Goal: Information Seeking & Learning: Find specific fact

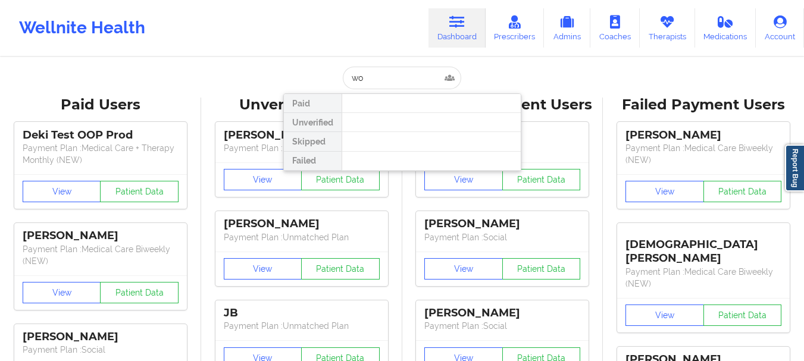
type input "w"
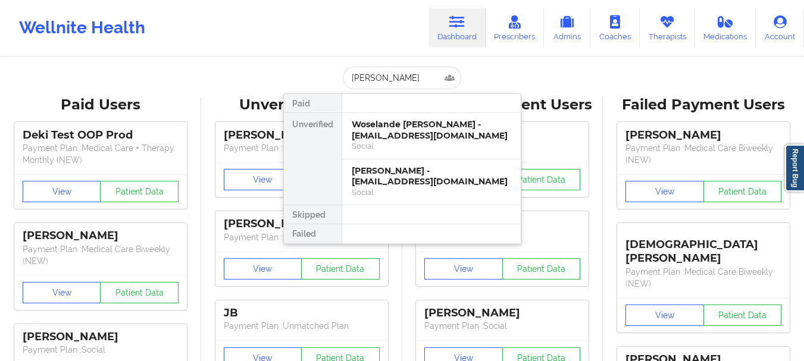
type input "[PERSON_NAME]"
click at [423, 137] on div "Woselande [PERSON_NAME] - [EMAIL_ADDRESS][DOMAIN_NAME]" at bounding box center [432, 130] width 160 height 22
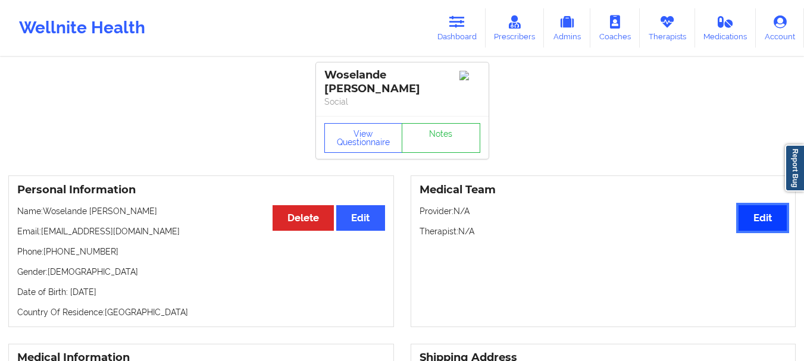
click at [748, 205] on button "Edit" at bounding box center [763, 218] width 48 height 26
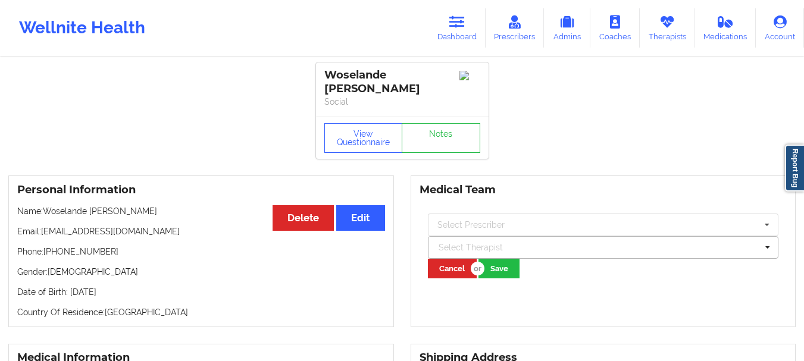
click at [477, 241] on div at bounding box center [598, 248] width 319 height 14
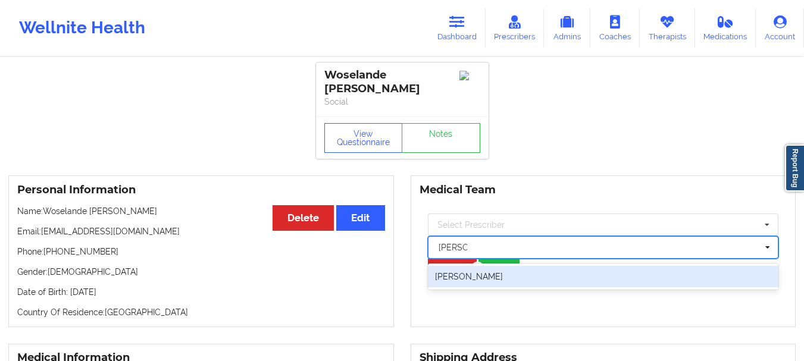
click at [476, 273] on div "[PERSON_NAME]" at bounding box center [603, 276] width 351 height 21
type input "[PERSON_NAME] de"
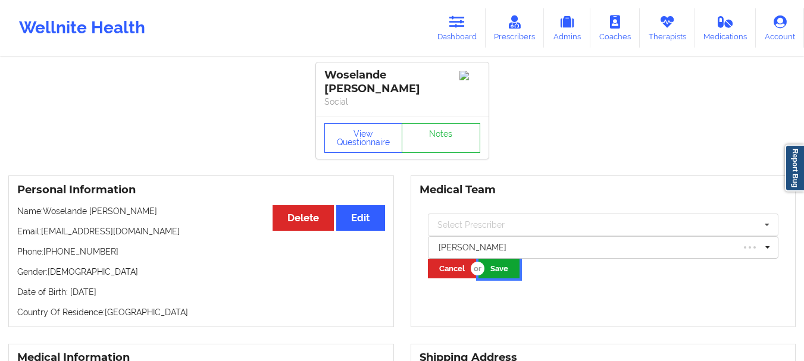
click at [517, 259] on button "Save" at bounding box center [499, 269] width 41 height 20
click at [455, 23] on icon at bounding box center [457, 21] width 15 height 13
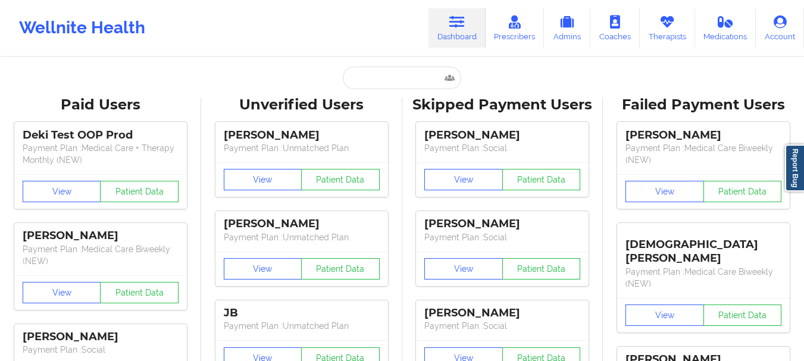
click at [389, 82] on input "text" at bounding box center [402, 78] width 118 height 23
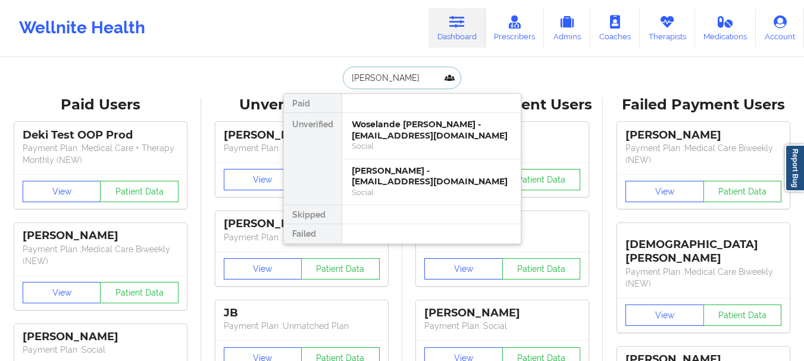
type input "[PERSON_NAME]"
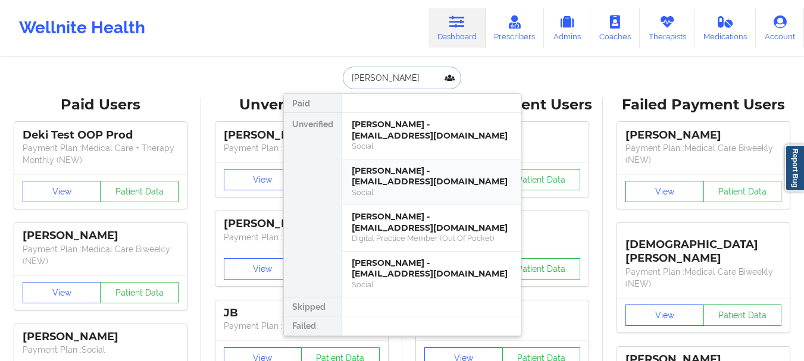
click at [402, 170] on div "[PERSON_NAME] - [EMAIL_ADDRESS][DOMAIN_NAME]" at bounding box center [432, 177] width 160 height 22
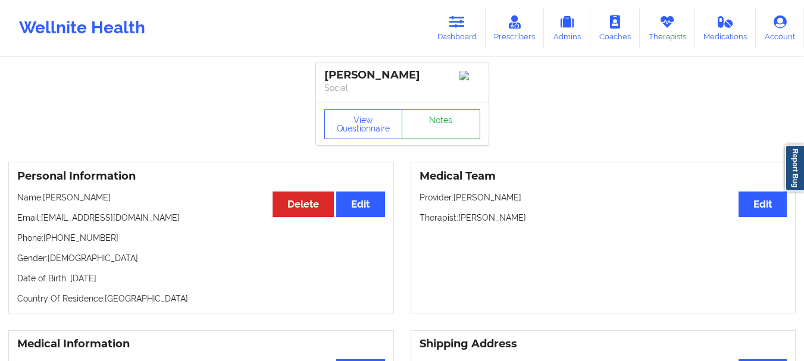
click at [439, 135] on link "Notes" at bounding box center [441, 125] width 79 height 30
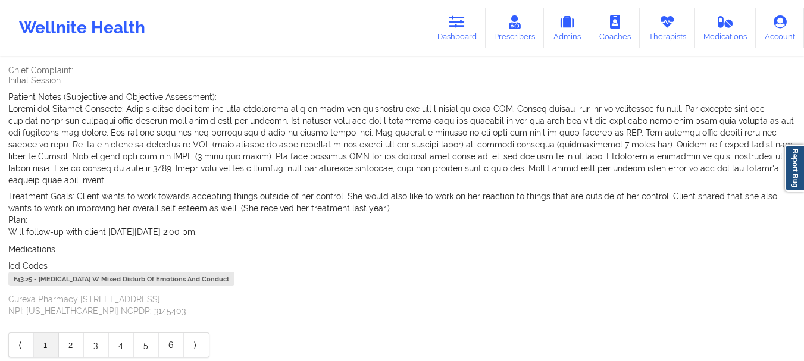
scroll to position [418, 0]
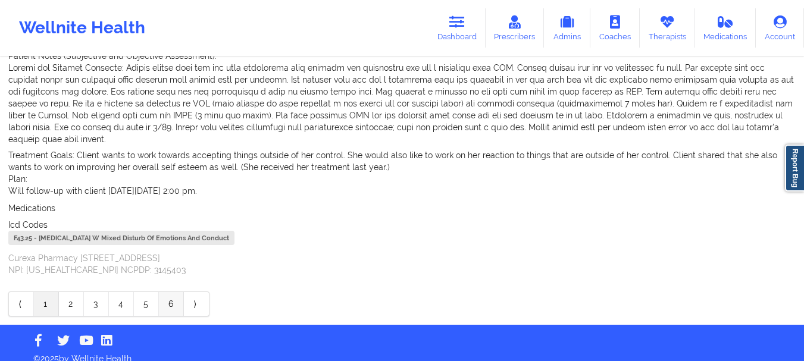
click at [173, 292] on link "6" at bounding box center [171, 304] width 25 height 24
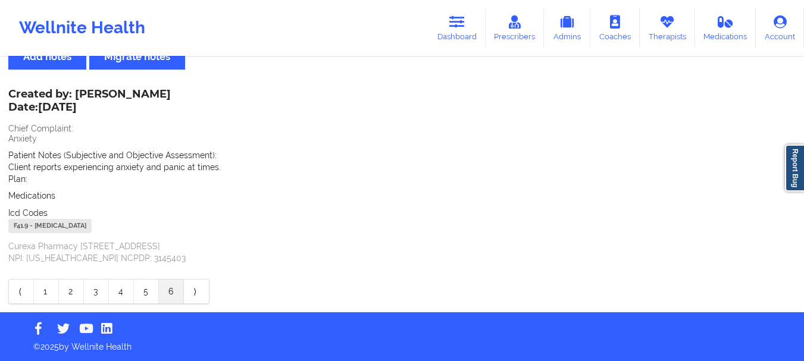
scroll to position [43, 0]
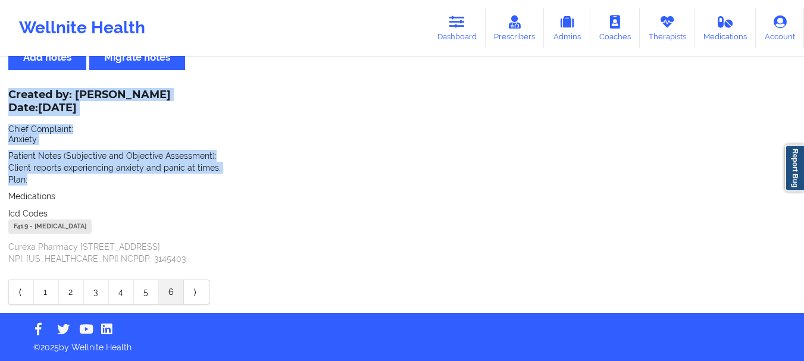
drag, startPoint x: 11, startPoint y: 86, endPoint x: 216, endPoint y: 175, distance: 224.0
click at [216, 175] on div "Name: [PERSON_NAME] Add notes Migrate notes Created by: [PERSON_NAME] Date: [DA…" at bounding box center [402, 164] width 804 height 298
click at [158, 164] on p "Client reports experiencing anxiety and panic at times." at bounding box center [402, 168] width 788 height 12
drag, startPoint x: 29, startPoint y: 179, endPoint x: 8, endPoint y: 96, distance: 84.6
click at [8, 96] on div "Created by: [PERSON_NAME] Date: [DATE] Chief Complaint: Anxiety Patient Notes (…" at bounding box center [402, 178] width 788 height 174
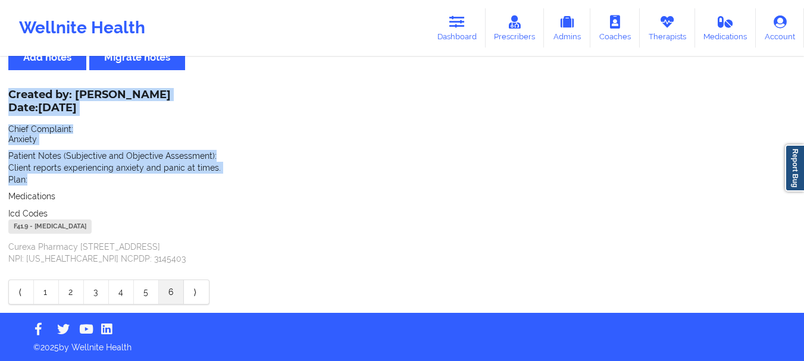
copy div "Created by: [PERSON_NAME] Date: [DATE] Chief Complaint: Anxiety Patient Notes (…"
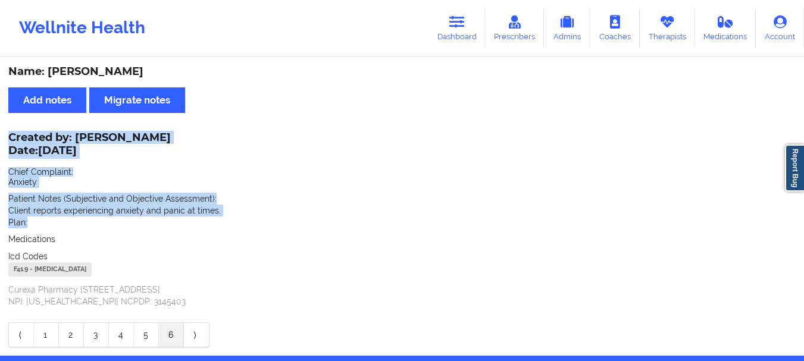
scroll to position [43, 0]
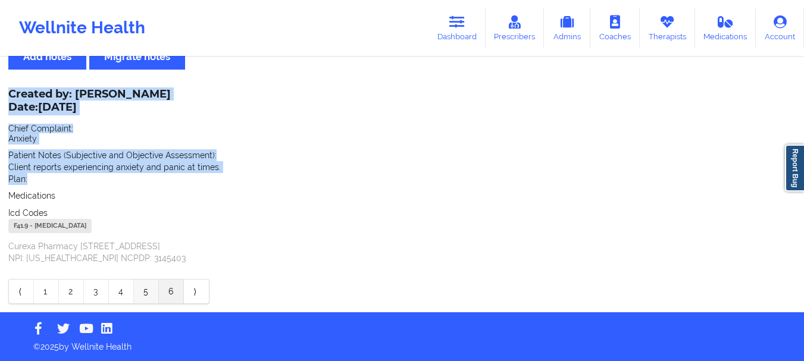
click at [146, 292] on link "5" at bounding box center [146, 292] width 25 height 24
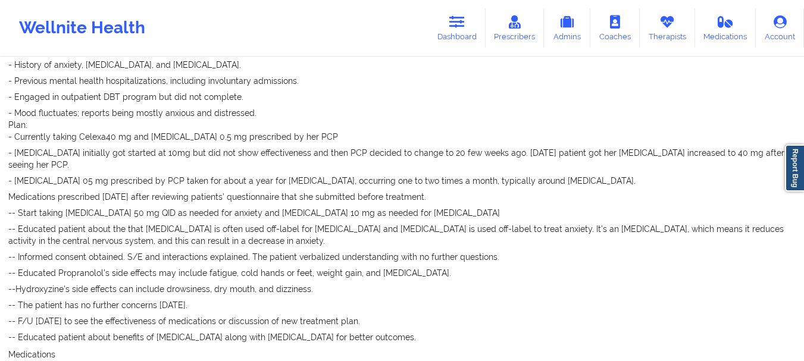
scroll to position [926, 0]
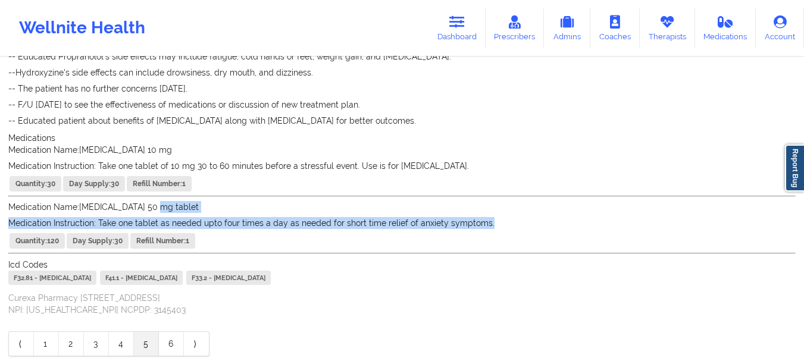
drag, startPoint x: 501, startPoint y: 198, endPoint x: 158, endPoint y: 187, distance: 342.5
click at [158, 201] on div "Medication Name: [MEDICAL_DATA] 50 mg tablet Medication Instruction: Take one t…" at bounding box center [402, 227] width 788 height 53
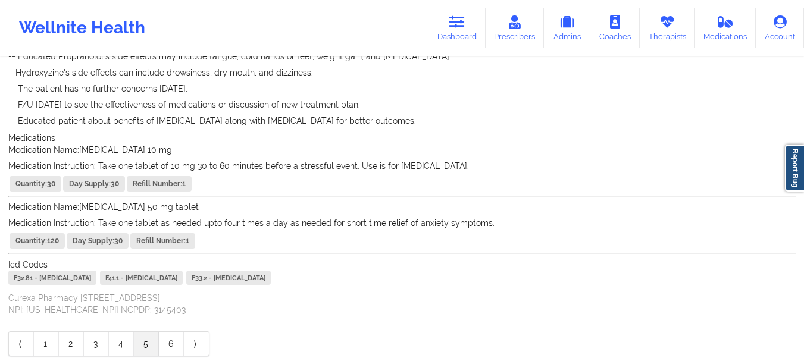
click at [235, 220] on div "Medication Name: [MEDICAL_DATA] 50 mg tablet Medication Instruction: Take one t…" at bounding box center [402, 227] width 788 height 53
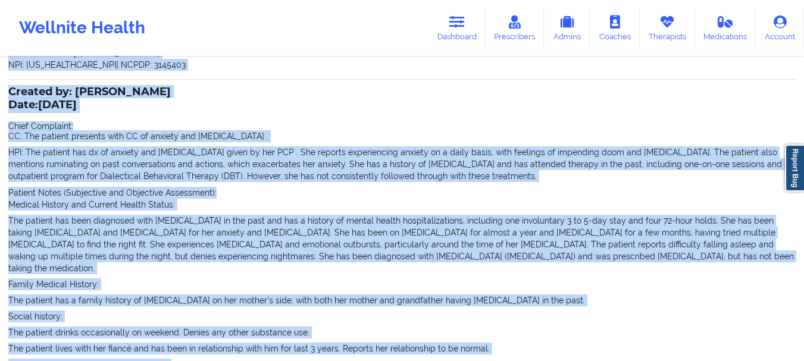
scroll to position [150, 0]
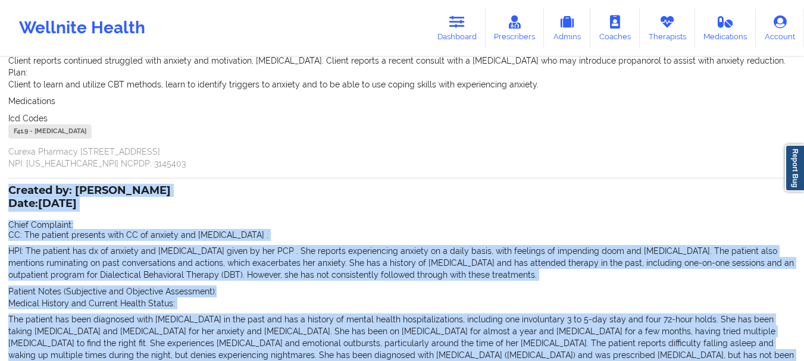
drag, startPoint x: 222, startPoint y: 221, endPoint x: 6, endPoint y: 191, distance: 218.3
copy div "Created by: [PERSON_NAME] Date: [DATE] Chief Complaint: CC: The patient present…"
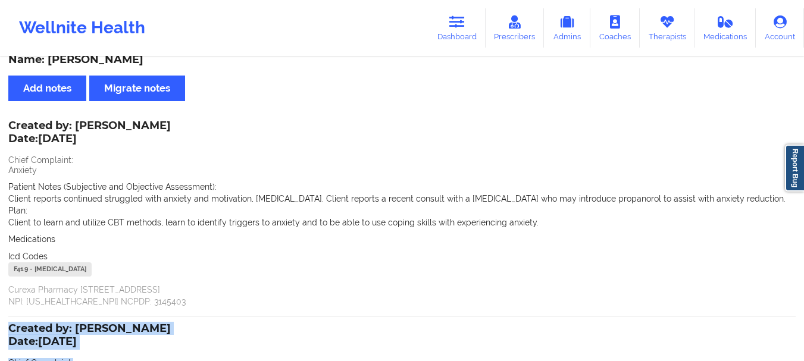
scroll to position [0, 0]
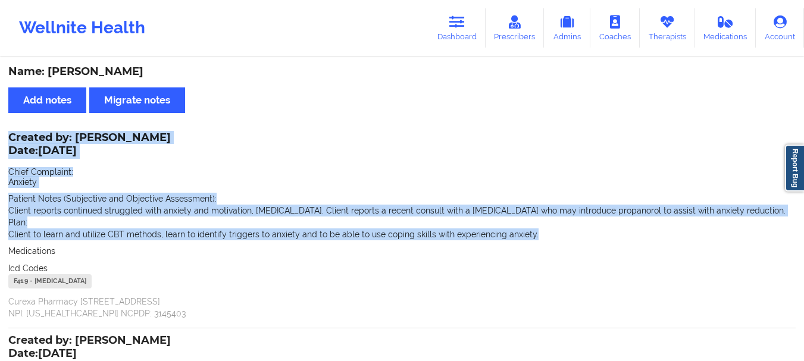
drag, startPoint x: 531, startPoint y: 230, endPoint x: 9, endPoint y: 139, distance: 529.6
click at [9, 139] on div "Created by: [PERSON_NAME] Date: [DATE] Chief Complaint: Anxiety Patient Notes (…" at bounding box center [402, 227] width 788 height 186
copy div "Created by: [PERSON_NAME] Date: [DATE] Chief Complaint: Anxiety Patient Notes (…"
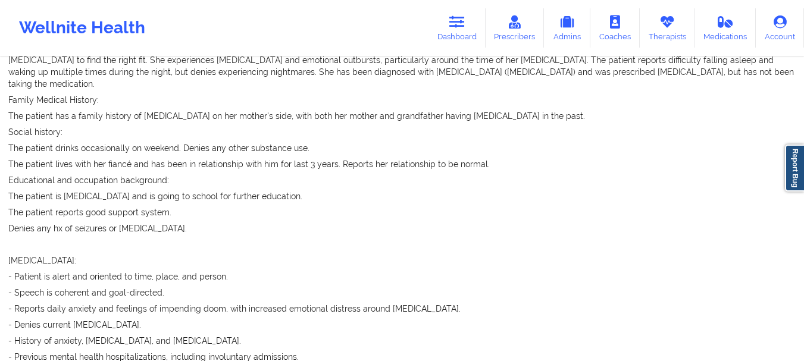
scroll to position [954, 0]
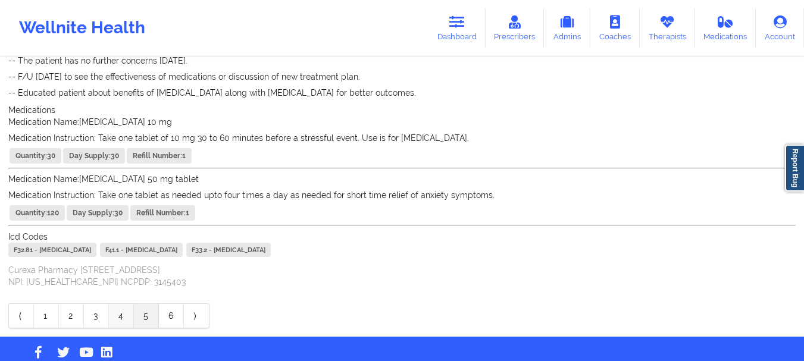
click at [114, 304] on link "4" at bounding box center [121, 316] width 25 height 24
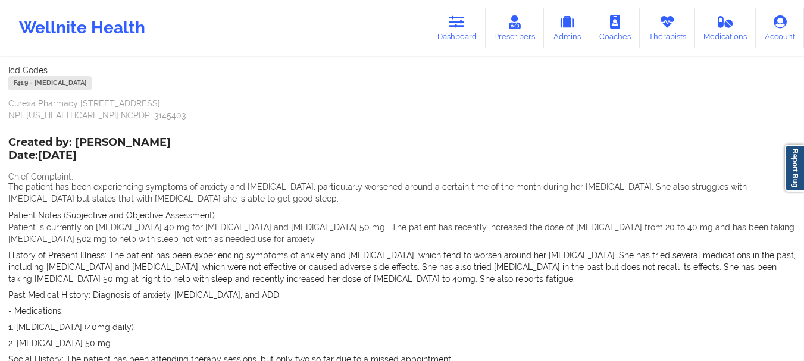
scroll to position [159, 0]
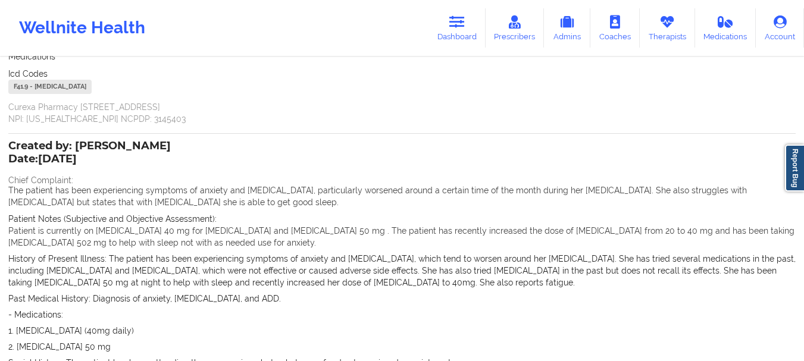
drag, startPoint x: 507, startPoint y: 252, endPoint x: 11, endPoint y: 161, distance: 504.4
copy div "Lore: 4/87/2940 Ipsum Dolorsita: Con adipisc eli sedd eiusmodtempo incididu ut …"
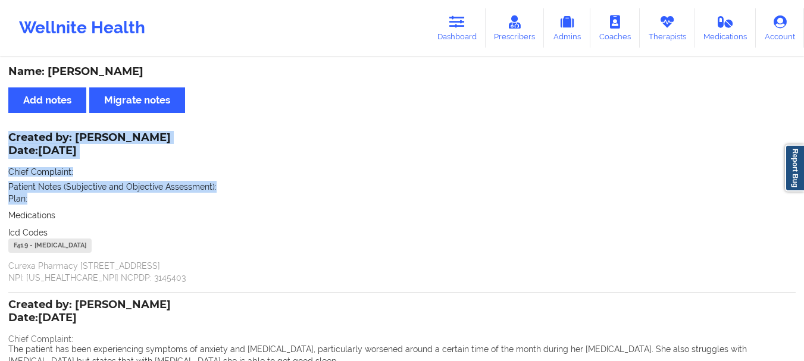
scroll to position [504, 0]
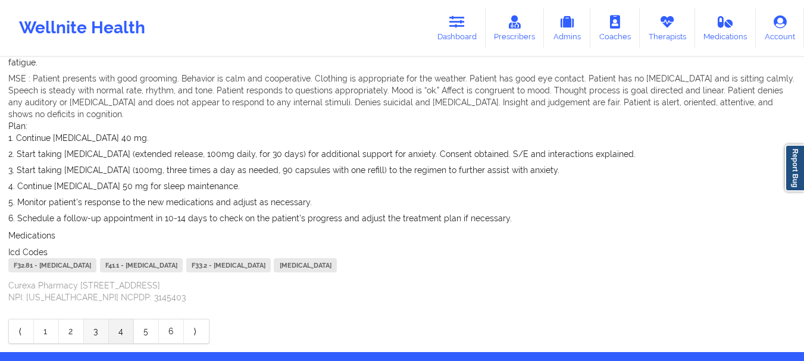
click at [99, 320] on link "3" at bounding box center [96, 332] width 25 height 24
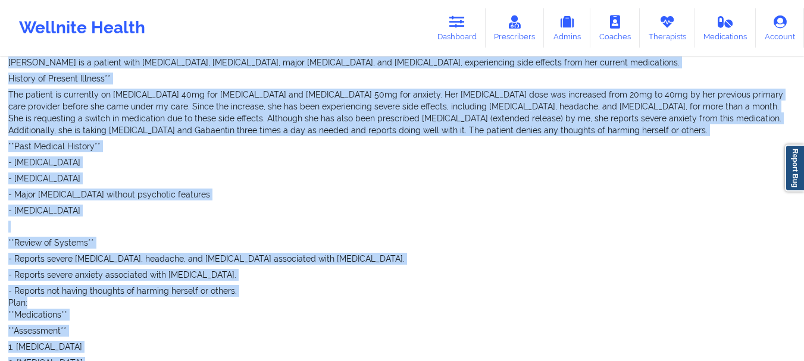
scroll to position [0, 0]
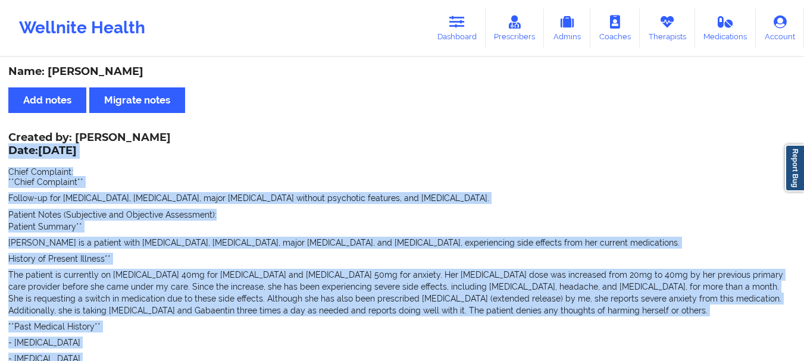
drag, startPoint x: 311, startPoint y: 248, endPoint x: 12, endPoint y: 152, distance: 314.5
copy div "Date: [DATE] Chief Complaint: **Chief Complaint** Follow-up for [MEDICAL_DATA],…"
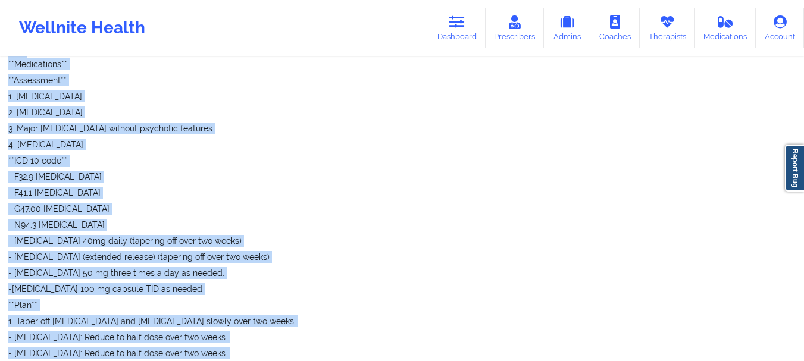
scroll to position [858, 0]
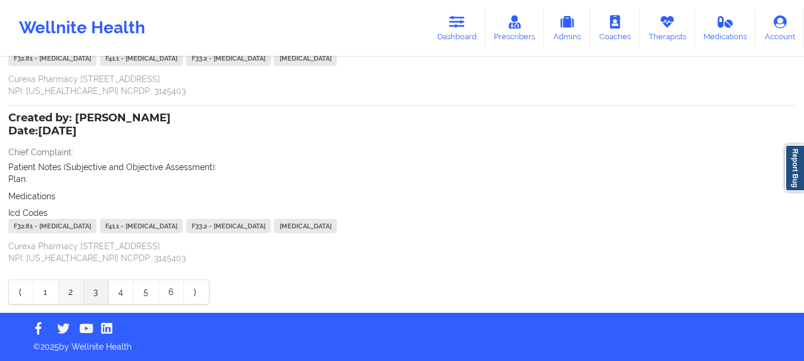
click at [71, 292] on link "2" at bounding box center [71, 292] width 25 height 24
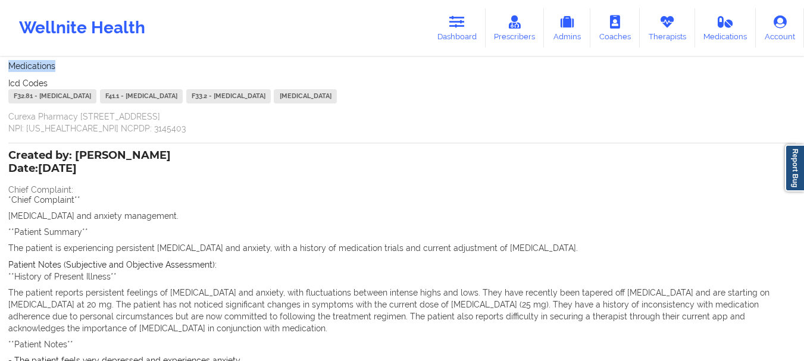
scroll to position [778, 0]
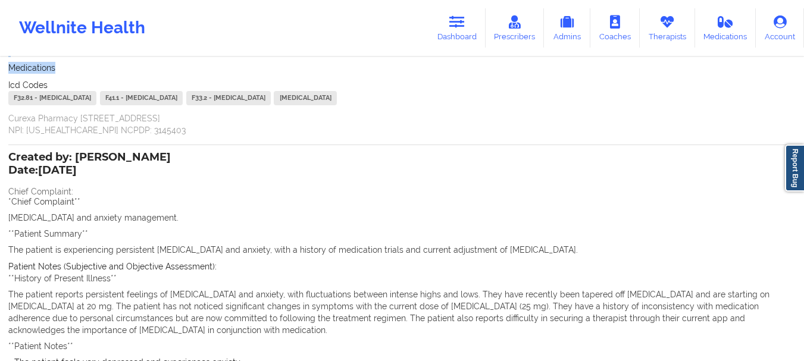
drag, startPoint x: 501, startPoint y: 179, endPoint x: 11, endPoint y: 163, distance: 489.7
copy div "Date: [DATE] Chief Complaint: *Chief Complaint** [MEDICAL_DATA] and anxiety man…"
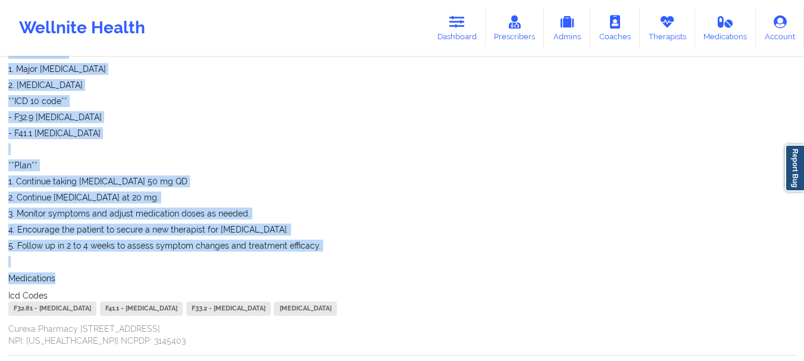
scroll to position [571, 0]
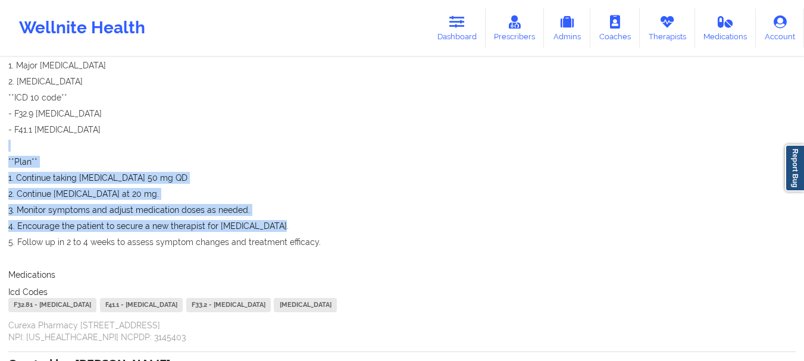
click at [606, 226] on span "**Assessment** 1. Major [MEDICAL_DATA] 2. [MEDICAL_DATA] **ICD 10 code** - [MED…" at bounding box center [402, 153] width 788 height 221
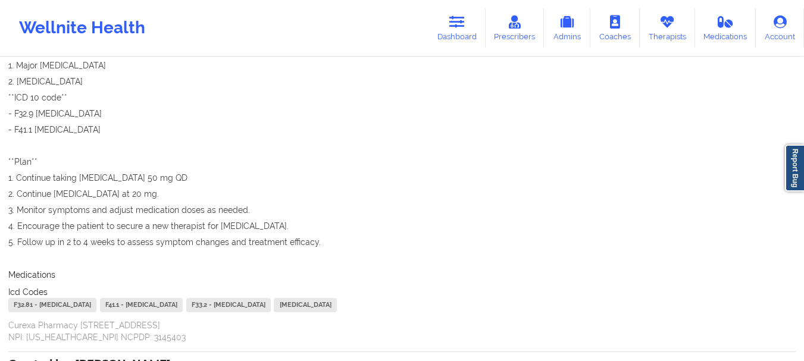
click at [354, 242] on p "5. Follow up in 2 to 4 weeks to assess symptom changes and treatment efficacy." at bounding box center [402, 242] width 788 height 12
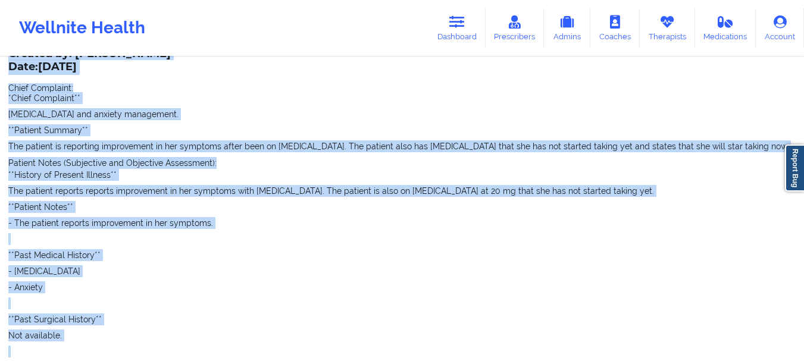
scroll to position [54, 0]
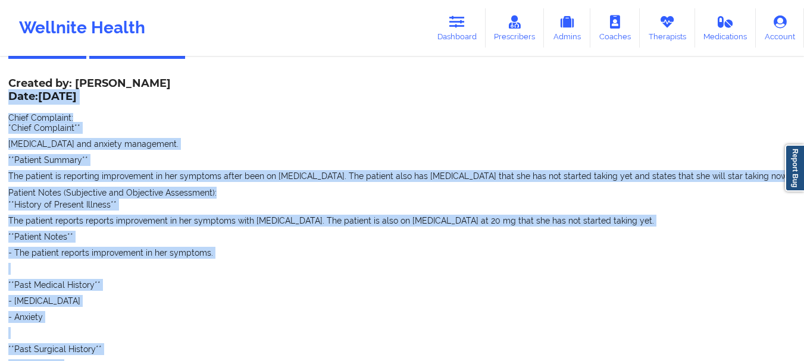
drag, startPoint x: 313, startPoint y: 245, endPoint x: 9, endPoint y: 94, distance: 339.0
copy div "Date: [DATE] Chief Complaint: *Chief Complaint** [MEDICAL_DATA] and anxiety man…"
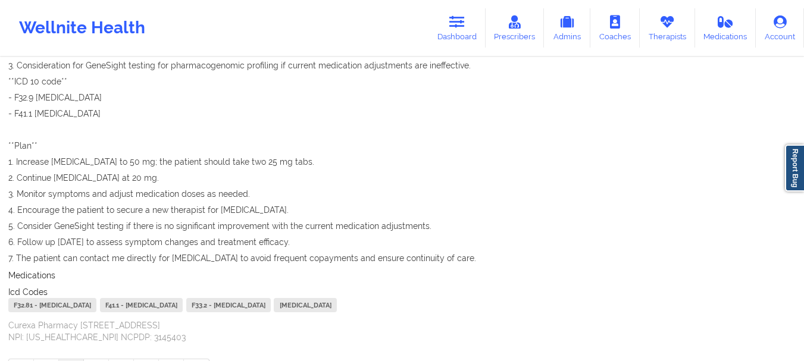
scroll to position [1645, 0]
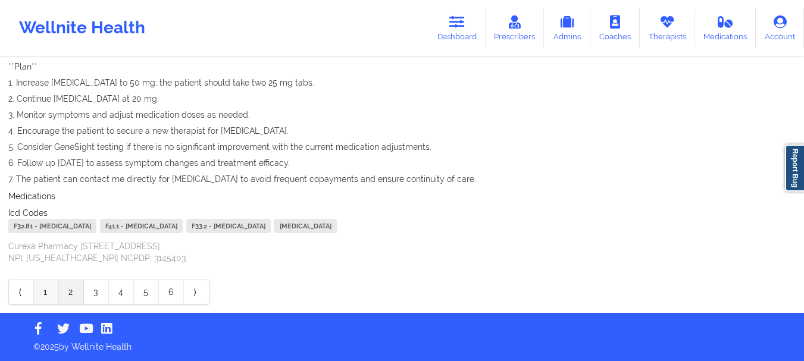
click at [50, 295] on link "1" at bounding box center [46, 292] width 25 height 24
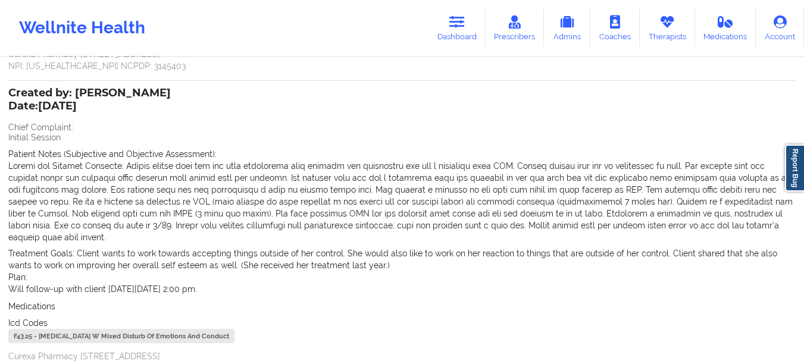
scroll to position [311, 0]
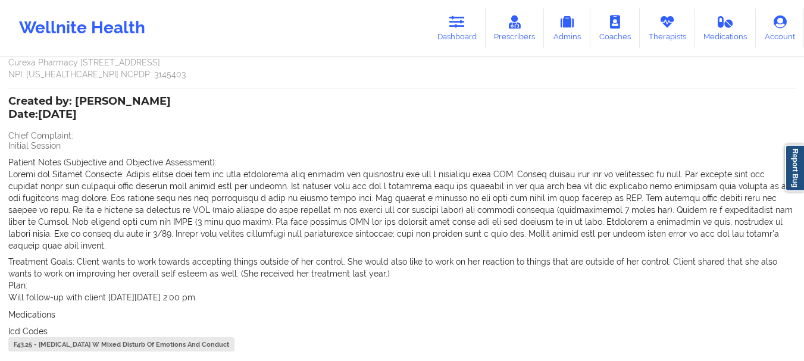
drag, startPoint x: 220, startPoint y: 289, endPoint x: 1, endPoint y: 107, distance: 285.3
click at [1, 107] on div "Name: [PERSON_NAME] Add notes Migrate notes Created by: [PERSON_NAME] Date: [DA…" at bounding box center [402, 89] width 804 height 685
copy div "Created by: [PERSON_NAME] Date: [DATE] Chief Complaint: Initial Session Patient…"
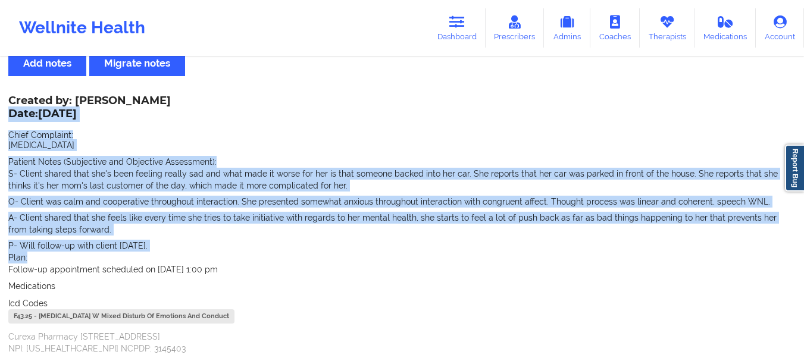
scroll to position [40, 0]
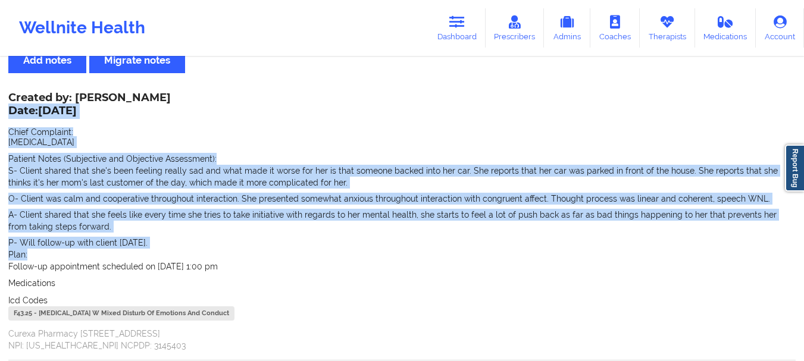
drag, startPoint x: 229, startPoint y: 264, endPoint x: 13, endPoint y: 107, distance: 266.8
click at [13, 107] on div "Created by: [PERSON_NAME] Date: [DATE] Chief Complaint: [MEDICAL_DATA] Patient …" at bounding box center [402, 223] width 788 height 258
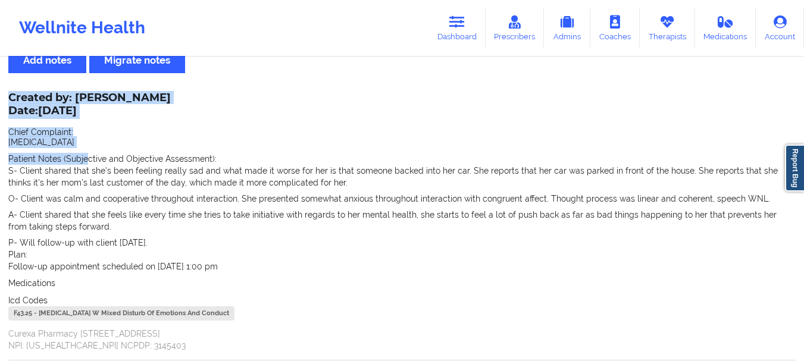
drag, startPoint x: 4, startPoint y: 108, endPoint x: 85, endPoint y: 161, distance: 97.1
click at [85, 161] on div "Name: [PERSON_NAME] Add notes Migrate notes Created by: [PERSON_NAME] Date: [DA…" at bounding box center [402, 360] width 804 height 685
click at [85, 161] on span "Patient Notes (Subjective and Objective Assessment):" at bounding box center [112, 159] width 208 height 10
drag, startPoint x: 225, startPoint y: 263, endPoint x: 10, endPoint y: 115, distance: 261.6
click at [10, 115] on div "Created by: [PERSON_NAME] Date: [DATE] Chief Complaint: [MEDICAL_DATA] Patient …" at bounding box center [402, 223] width 788 height 258
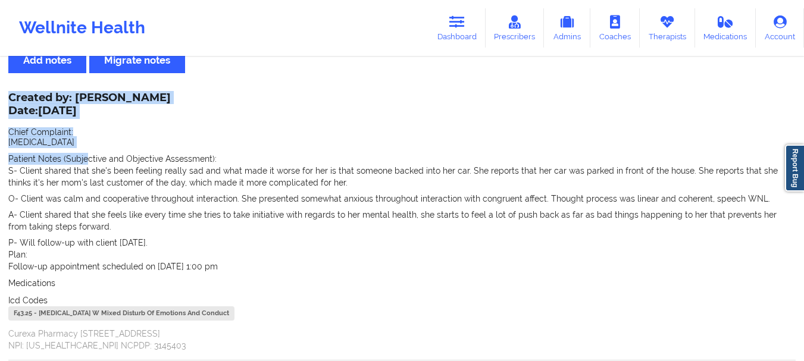
copy div "Date: [DATE] Chief Complaint: [MEDICAL_DATA] Patient Notes (Subjective and Obje…"
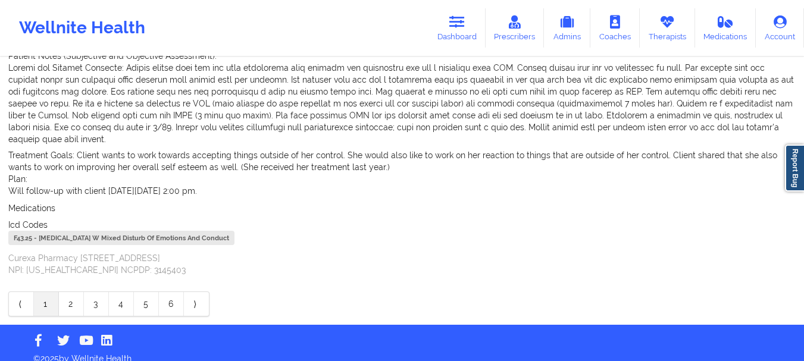
scroll to position [0, 0]
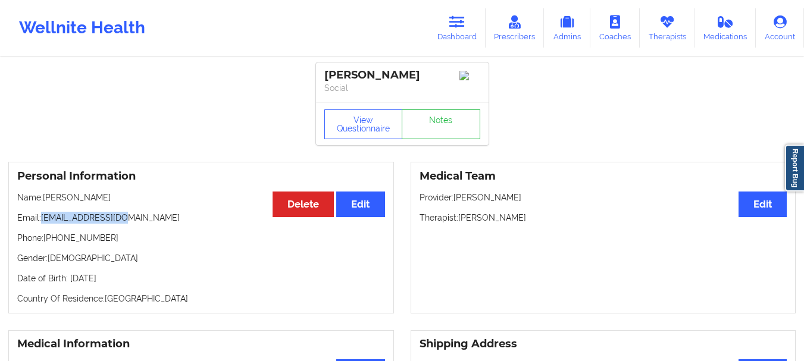
drag, startPoint x: 132, startPoint y: 221, endPoint x: 43, endPoint y: 225, distance: 88.8
click at [43, 224] on p "Email: [EMAIL_ADDRESS][DOMAIN_NAME]" at bounding box center [201, 218] width 368 height 12
copy p "[EMAIL_ADDRESS][DOMAIN_NAME]"
click at [458, 27] on icon at bounding box center [457, 21] width 15 height 13
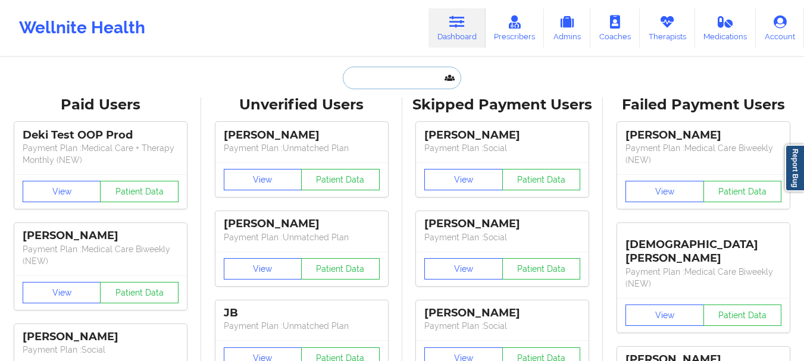
click at [414, 73] on input "text" at bounding box center [402, 78] width 118 height 23
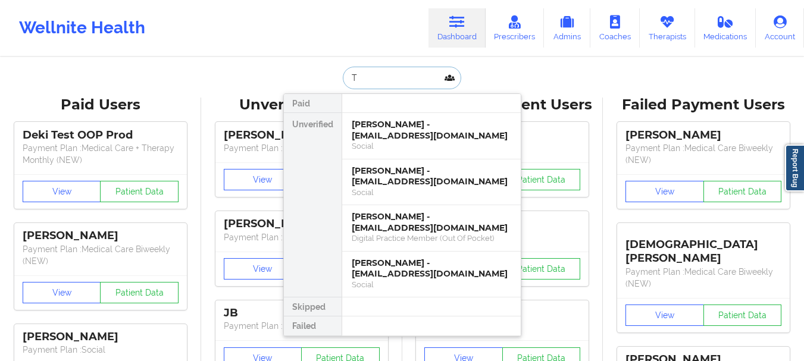
type input "T"
type input "Roselyne an"
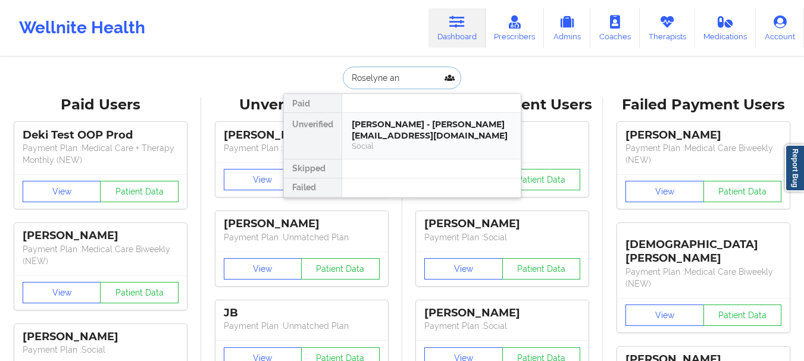
click at [395, 139] on div "[PERSON_NAME] - [PERSON_NAME][EMAIL_ADDRESS][DOMAIN_NAME]" at bounding box center [432, 130] width 160 height 22
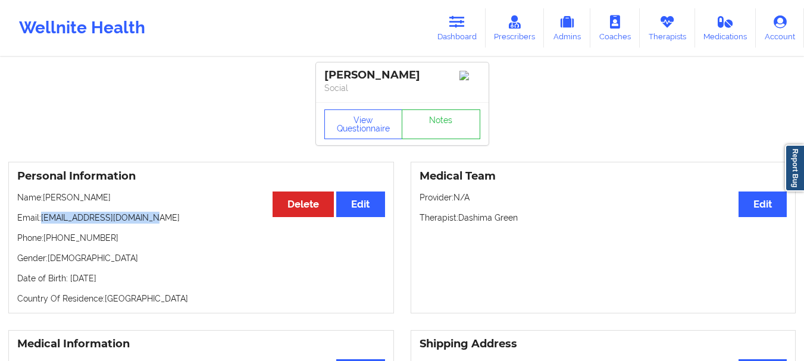
drag, startPoint x: 152, startPoint y: 222, endPoint x: 42, endPoint y: 221, distance: 110.2
click at [42, 221] on p "Email: [EMAIL_ADDRESS][DOMAIN_NAME]" at bounding box center [201, 218] width 368 height 12
click at [462, 22] on icon at bounding box center [457, 21] width 15 height 13
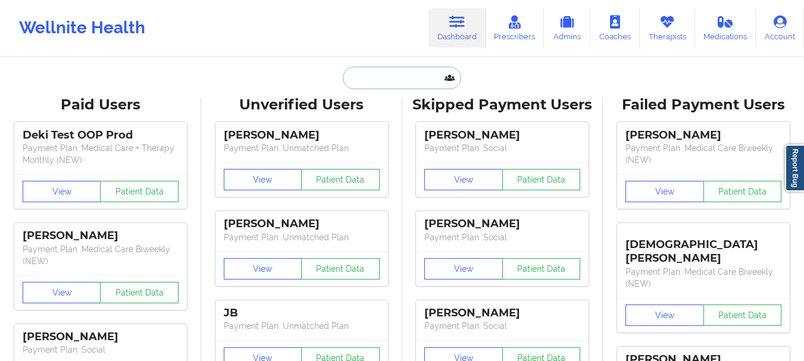
click at [401, 73] on input "text" at bounding box center [402, 78] width 118 height 23
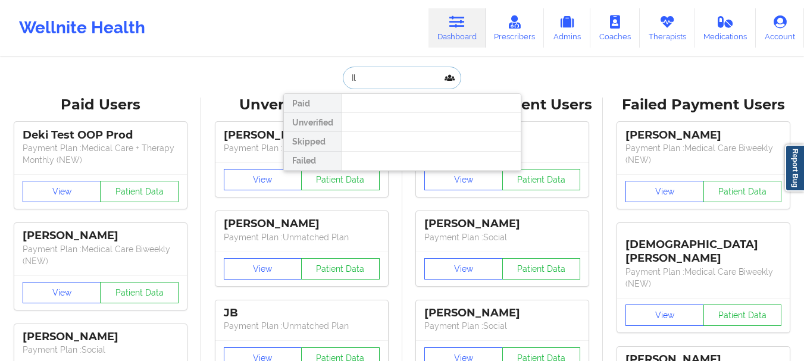
type input "I"
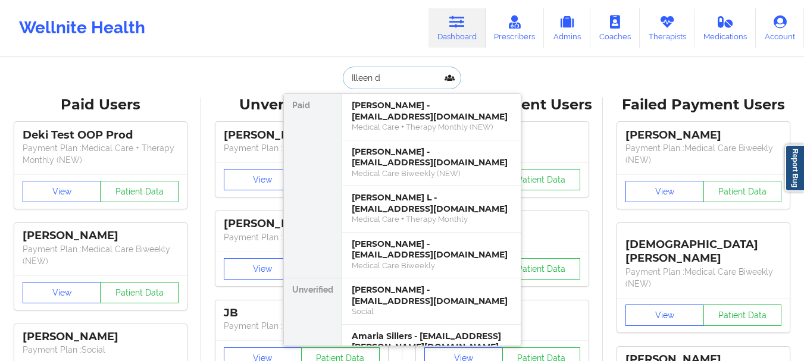
type input "Illeen di"
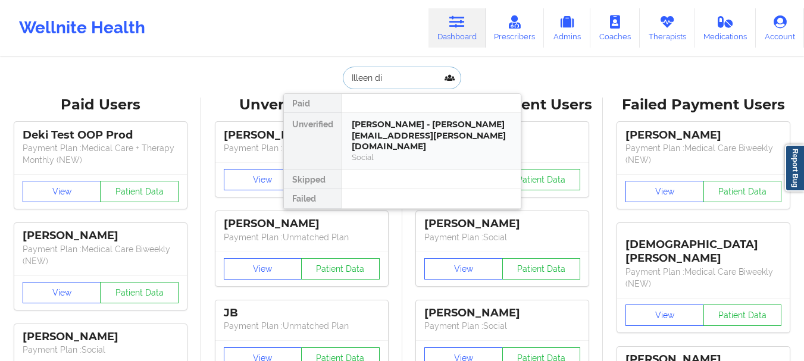
click at [393, 124] on div "[PERSON_NAME] - [PERSON_NAME][EMAIL_ADDRESS][PERSON_NAME][DOMAIN_NAME]" at bounding box center [432, 135] width 160 height 33
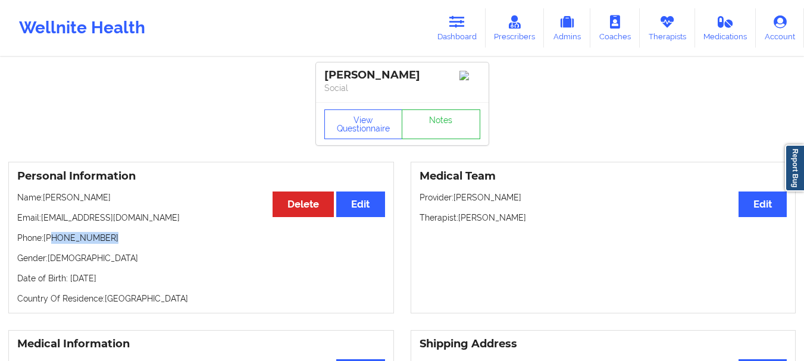
drag, startPoint x: 109, startPoint y: 239, endPoint x: 51, endPoint y: 244, distance: 57.9
click at [51, 244] on p "Phone: [PHONE_NUMBER]" at bounding box center [201, 238] width 368 height 12
click at [461, 37] on link "Dashboard" at bounding box center [457, 27] width 57 height 39
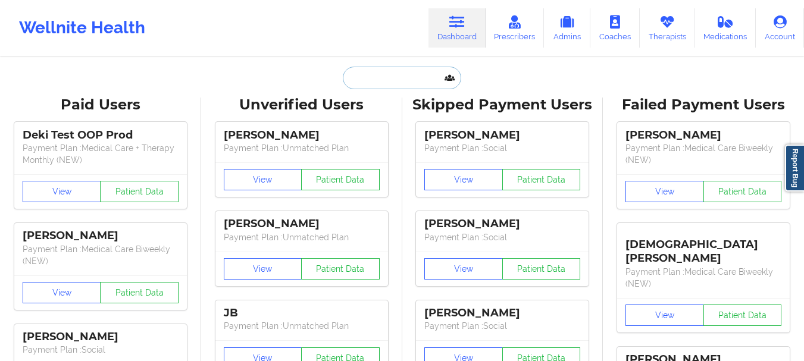
click at [425, 78] on input "text" at bounding box center [402, 78] width 118 height 23
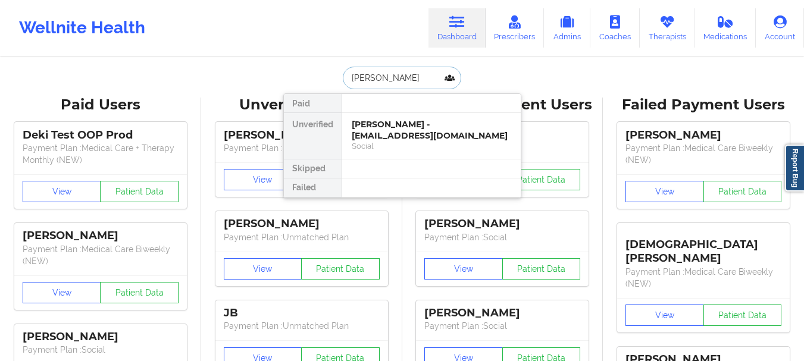
type input "[PERSON_NAME]"
click at [422, 110] on div at bounding box center [431, 103] width 179 height 19
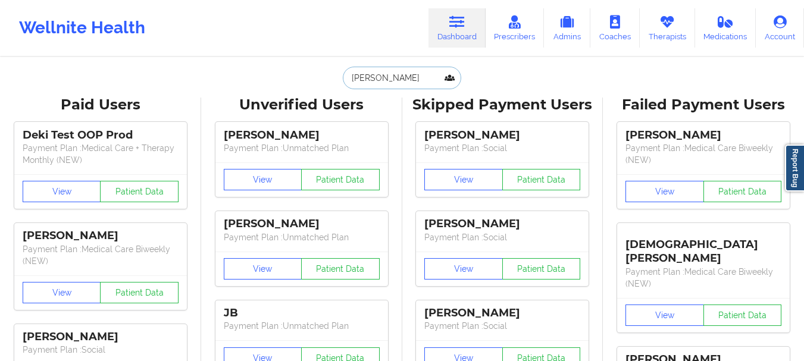
click at [413, 79] on input "[PERSON_NAME]" at bounding box center [402, 78] width 118 height 23
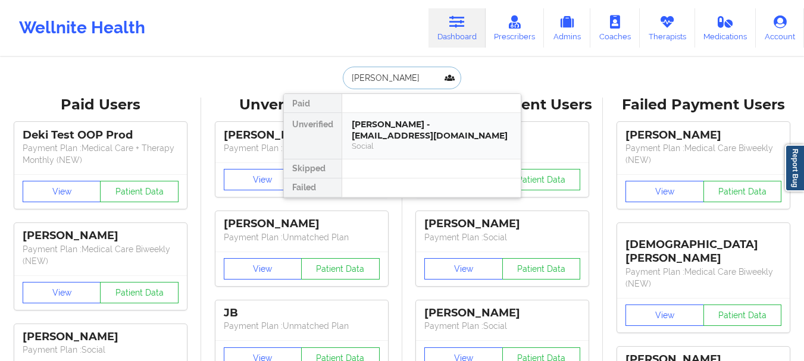
click at [414, 116] on div "[PERSON_NAME] - [EMAIL_ADDRESS][DOMAIN_NAME] Social" at bounding box center [431, 136] width 179 height 46
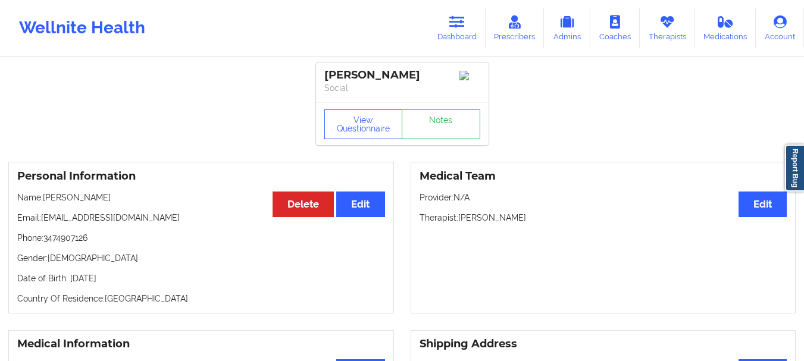
drag, startPoint x: 139, startPoint y: 211, endPoint x: 45, endPoint y: 212, distance: 94.1
click at [45, 204] on p "Name: [PERSON_NAME]" at bounding box center [201, 198] width 368 height 12
drag, startPoint x: 145, startPoint y: 232, endPoint x: 43, endPoint y: 233, distance: 102.4
click at [43, 224] on p "Email: [EMAIL_ADDRESS][DOMAIN_NAME]" at bounding box center [201, 218] width 368 height 12
click at [459, 31] on link "Dashboard" at bounding box center [457, 27] width 57 height 39
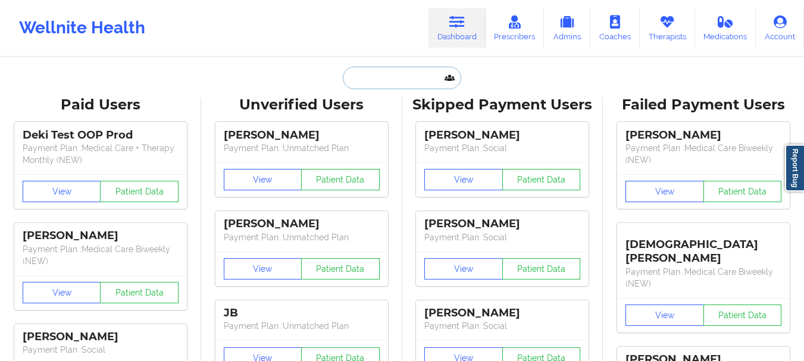
click at [396, 81] on input "text" at bounding box center [402, 78] width 118 height 23
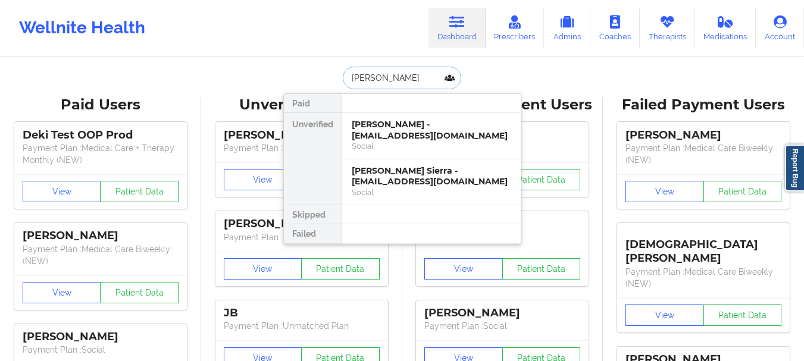
type input "[PERSON_NAME]"
click at [419, 180] on div "[PERSON_NAME] Sierra - [EMAIL_ADDRESS][DOMAIN_NAME]" at bounding box center [432, 177] width 160 height 22
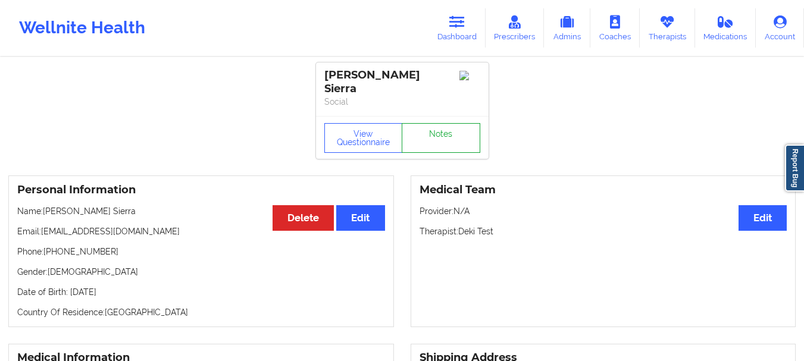
click at [425, 150] on link "Notes" at bounding box center [441, 138] width 79 height 30
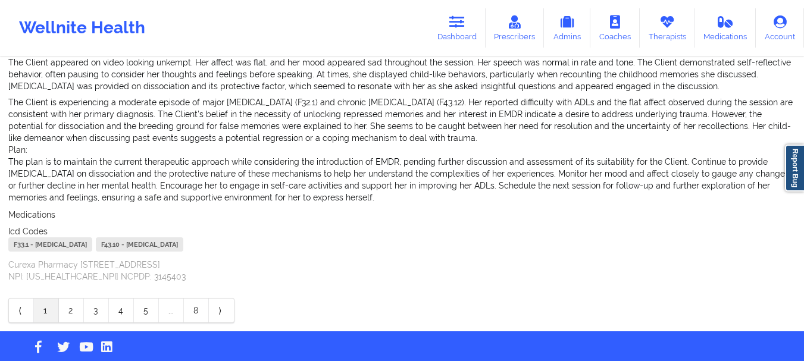
scroll to position [588, 0]
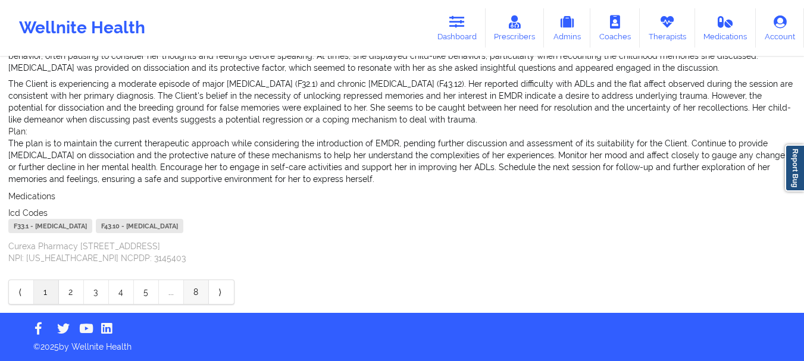
click at [195, 299] on link "8" at bounding box center [196, 292] width 25 height 24
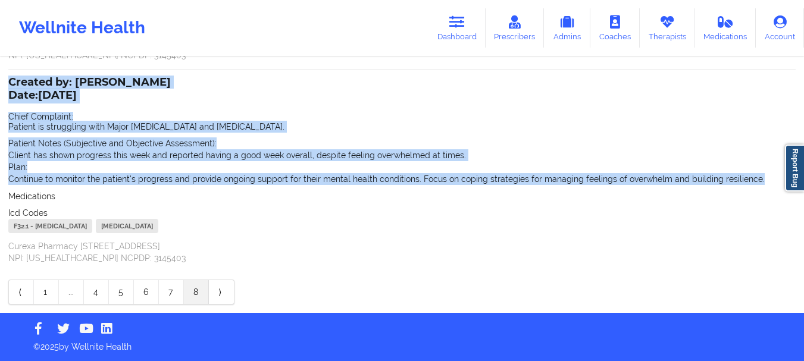
drag, startPoint x: 753, startPoint y: 177, endPoint x: 8, endPoint y: 76, distance: 752.2
click at [8, 76] on div "Name: [PERSON_NAME] Sierra Add notes Migrate notes Created by: [PERSON_NAME] Da…" at bounding box center [402, 44] width 804 height 537
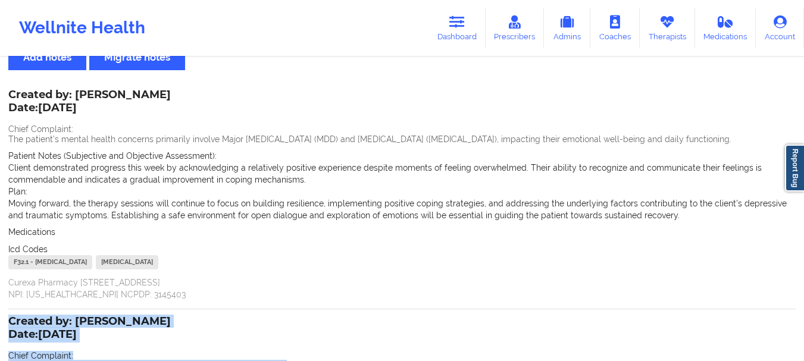
scroll to position [42, 0]
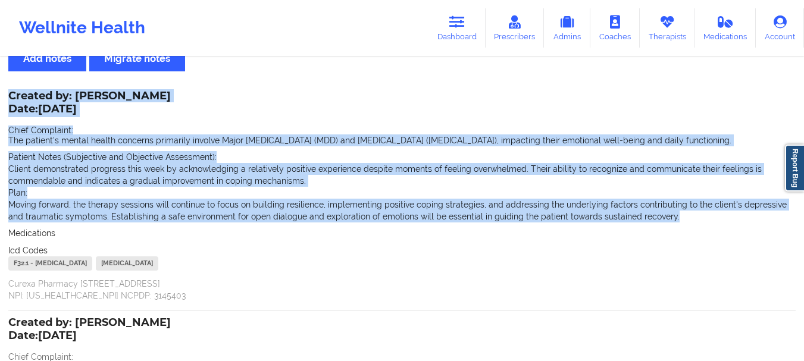
drag, startPoint x: 651, startPoint y: 215, endPoint x: 7, endPoint y: 113, distance: 652.3
click at [7, 113] on div "Name: [PERSON_NAME] Sierra Add notes Migrate notes Created by: [PERSON_NAME] Da…" at bounding box center [402, 285] width 804 height 537
click at [10, 111] on p "Date: [DATE]" at bounding box center [89, 109] width 163 height 15
drag, startPoint x: 650, startPoint y: 217, endPoint x: 10, endPoint y: 108, distance: 648.7
click at [10, 108] on div "Created by: [PERSON_NAME] Date: [DATE] Chief Complaint: The patient's mental he…" at bounding box center [402, 197] width 788 height 210
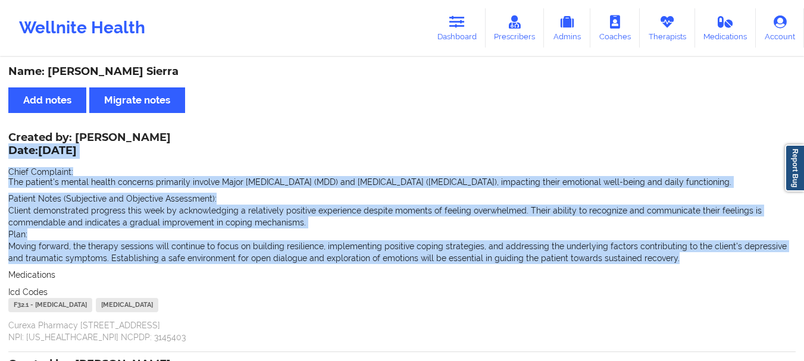
scroll to position [282, 0]
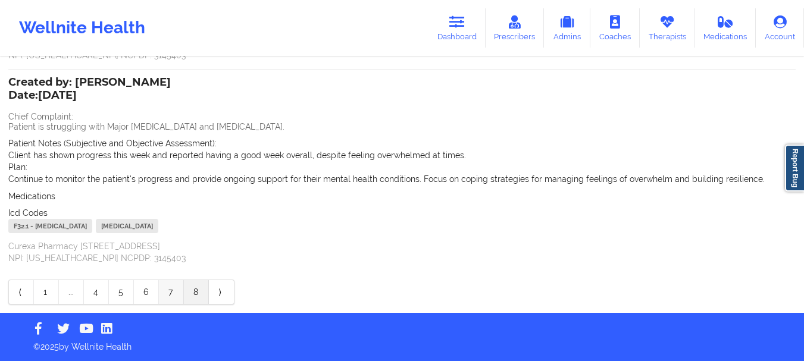
click at [170, 288] on link "7" at bounding box center [171, 292] width 25 height 24
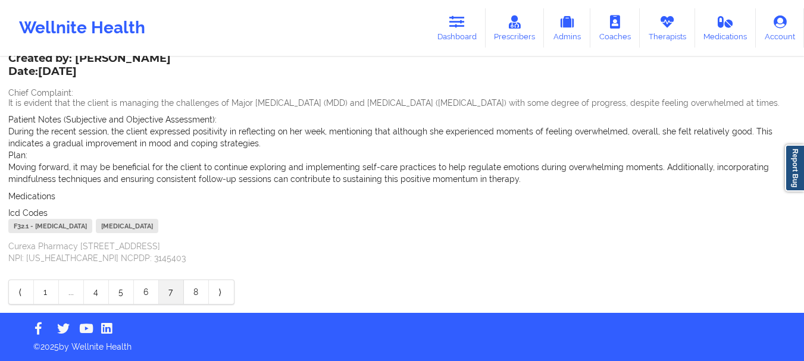
scroll to position [258, 0]
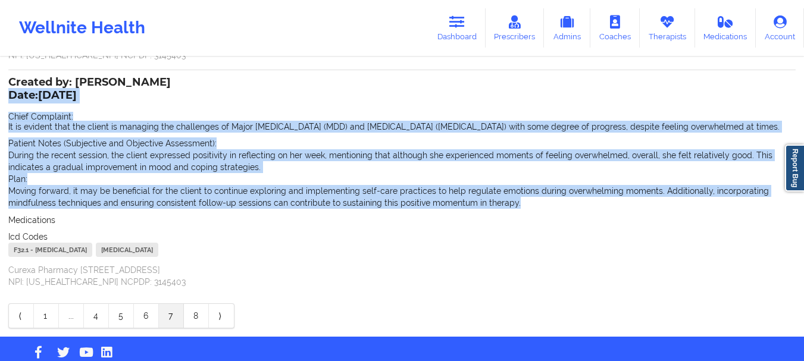
drag, startPoint x: 520, startPoint y: 204, endPoint x: 10, endPoint y: 93, distance: 521.7
click at [10, 93] on div "Created by: [PERSON_NAME] Date: [DATE] Chief Complaint: It is evident that the …" at bounding box center [402, 184] width 788 height 210
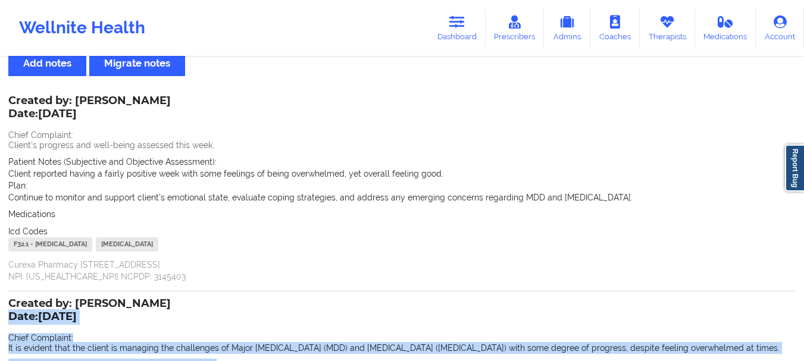
scroll to position [33, 0]
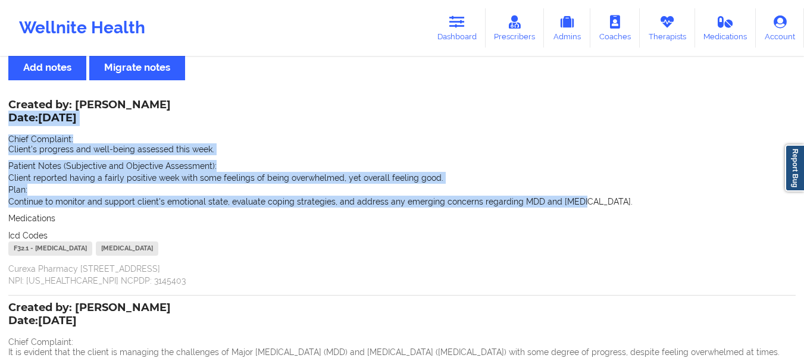
drag, startPoint x: 595, startPoint y: 204, endPoint x: 11, endPoint y: 115, distance: 591.4
click at [11, 115] on div "Created by: [PERSON_NAME] Date: [DATE] Chief Complaint: Client's progress and w…" at bounding box center [402, 194] width 788 height 186
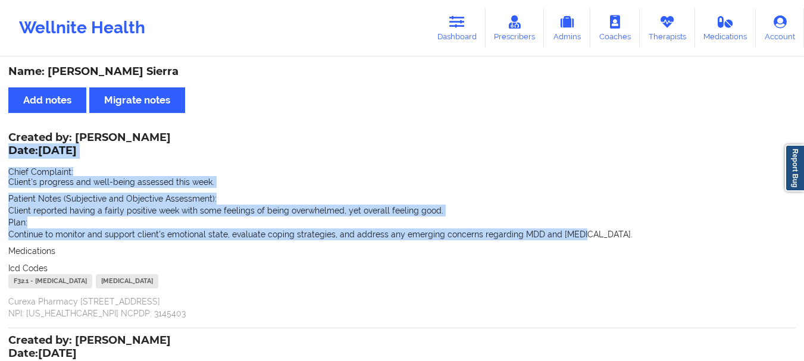
scroll to position [282, 0]
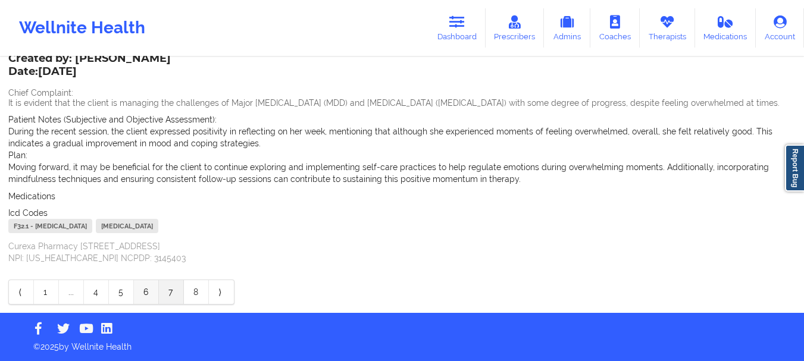
click at [151, 294] on link "6" at bounding box center [146, 292] width 25 height 24
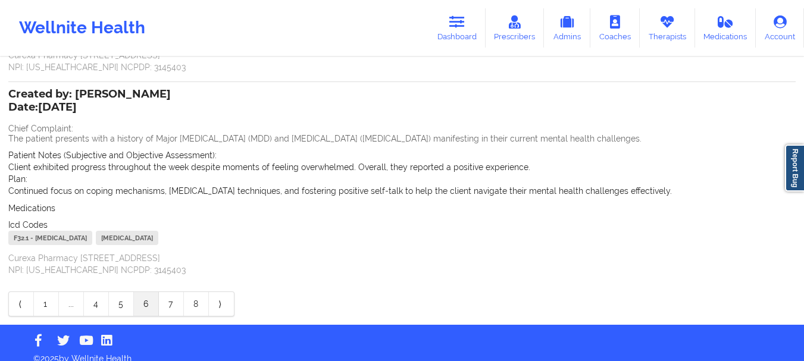
scroll to position [294, 0]
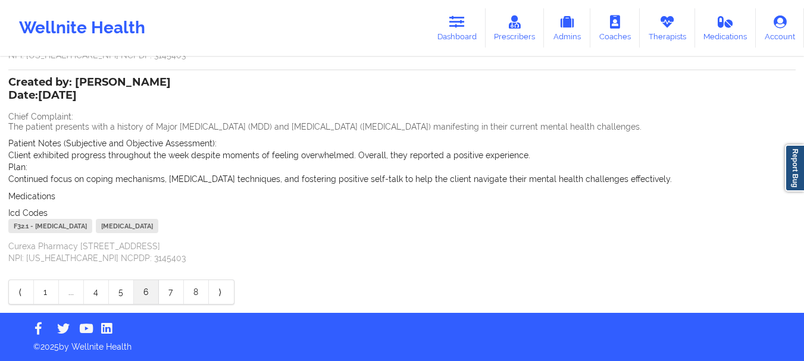
drag, startPoint x: 678, startPoint y: 180, endPoint x: 10, endPoint y: 92, distance: 673.2
click at [10, 92] on div "Created by: [PERSON_NAME] Date: [DATE] Chief Complaint: The patient presents wi…" at bounding box center [402, 172] width 788 height 186
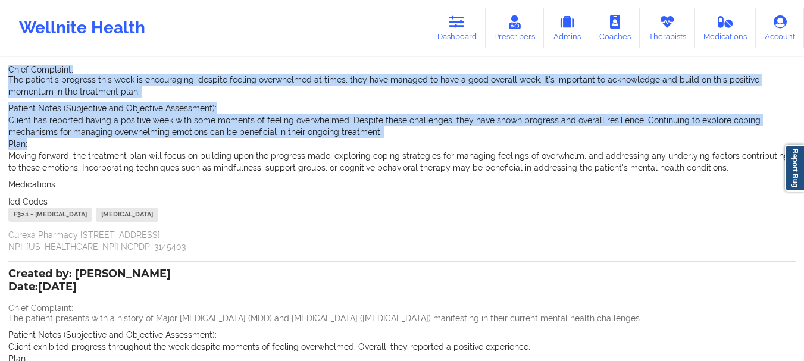
scroll to position [85, 0]
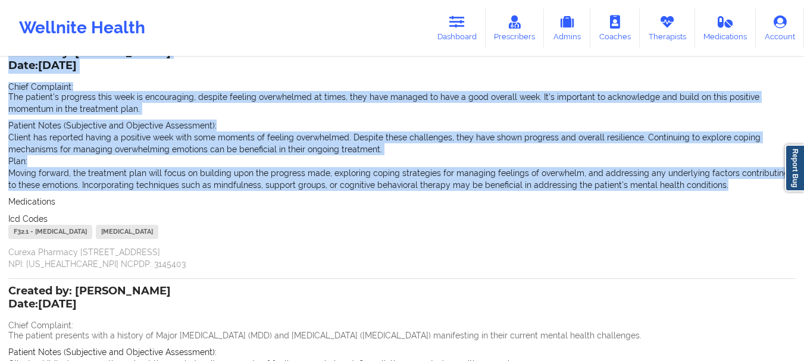
drag, startPoint x: 714, startPoint y: 186, endPoint x: 7, endPoint y: 67, distance: 717.4
click at [7, 67] on div "Name: [PERSON_NAME] Sierra Add notes Migrate notes Created by: [PERSON_NAME] Da…" at bounding box center [402, 247] width 804 height 549
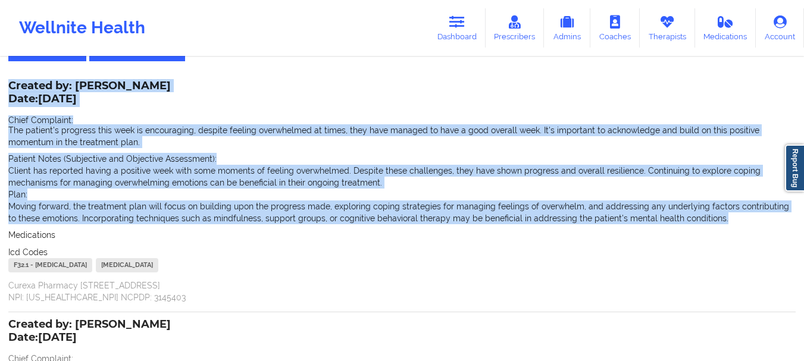
scroll to position [51, 0]
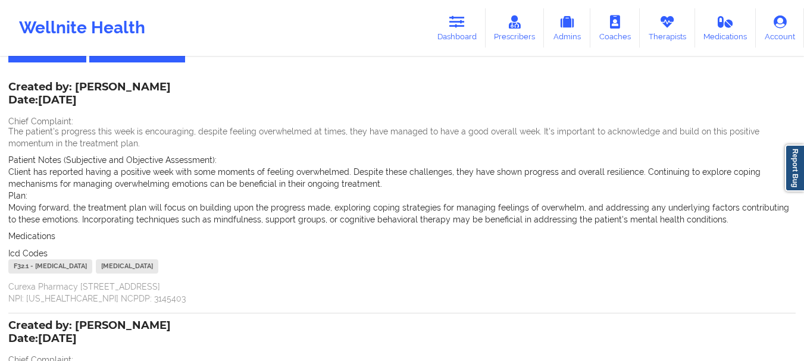
click at [606, 229] on div "Created by: [PERSON_NAME] Date: [DATE] Chief Complaint: The patient's progress …" at bounding box center [402, 193] width 788 height 221
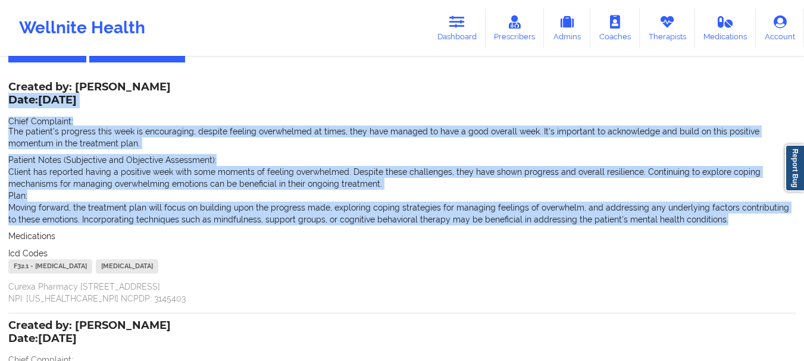
drag, startPoint x: 707, startPoint y: 221, endPoint x: 13, endPoint y: 98, distance: 705.1
click at [13, 98] on div "Created by: [PERSON_NAME] Date: [DATE] Chief Complaint: The patient's progress …" at bounding box center [402, 193] width 788 height 221
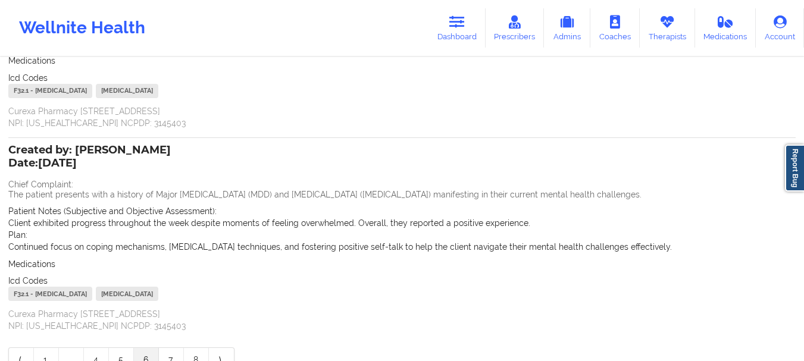
scroll to position [249, 0]
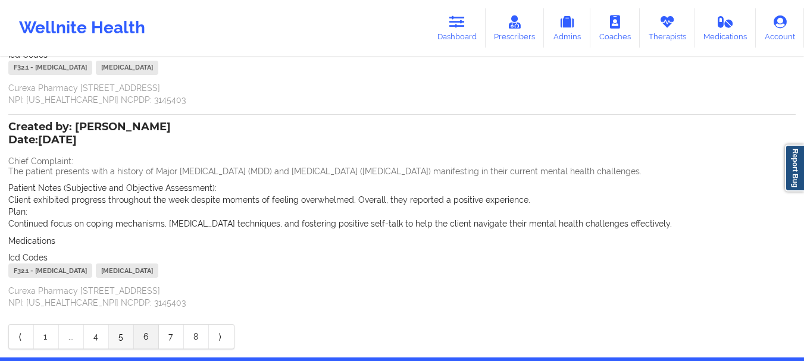
click at [120, 339] on link "5" at bounding box center [121, 337] width 25 height 24
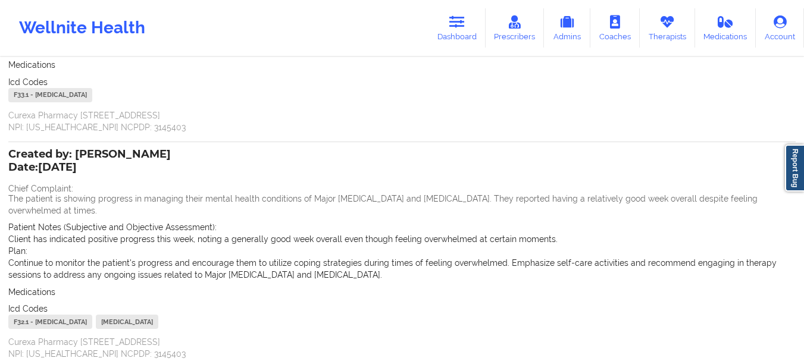
scroll to position [257, 0]
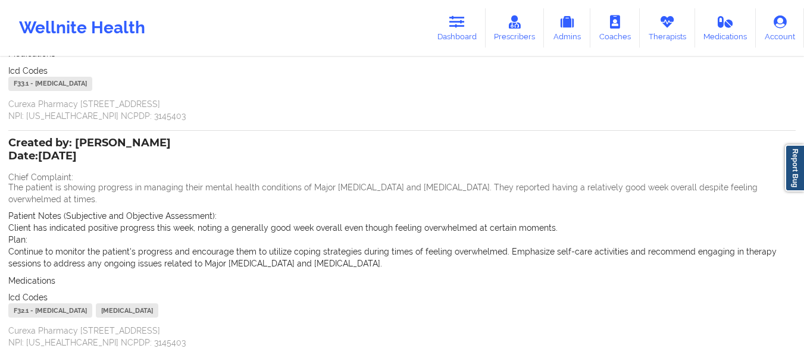
drag, startPoint x: 448, startPoint y: 263, endPoint x: 10, endPoint y: 155, distance: 451.3
click at [10, 155] on div "Created by: [PERSON_NAME] Date: [DATE] Chief Complaint: The patient is showing …" at bounding box center [402, 244] width 788 height 210
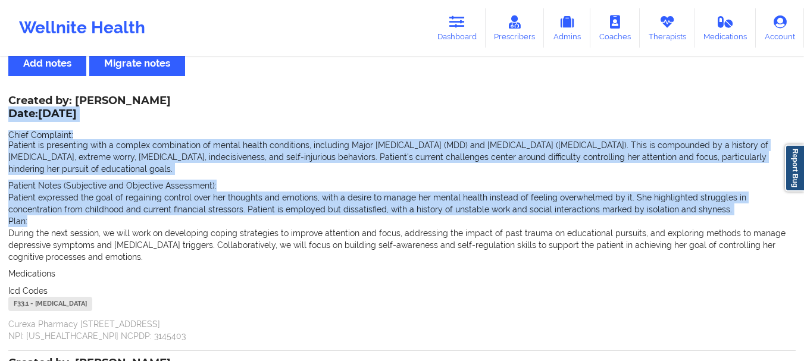
scroll to position [36, 0]
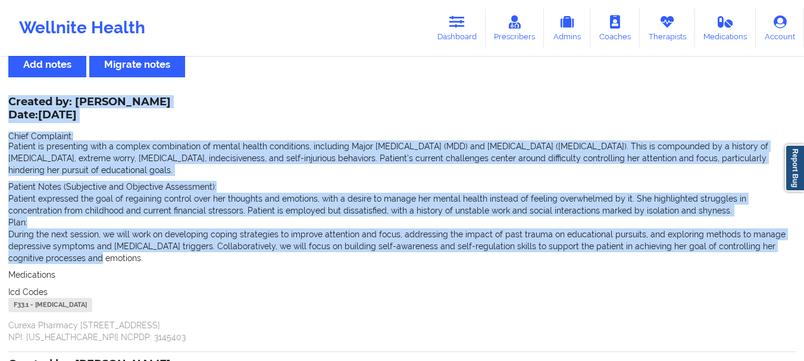
drag, startPoint x: 63, startPoint y: 258, endPoint x: 0, endPoint y: 116, distance: 156.0
click at [0, 116] on div "Name: [PERSON_NAME] Sierra Add notes Migrate notes Created by: [PERSON_NAME] Da…" at bounding box center [402, 321] width 804 height 597
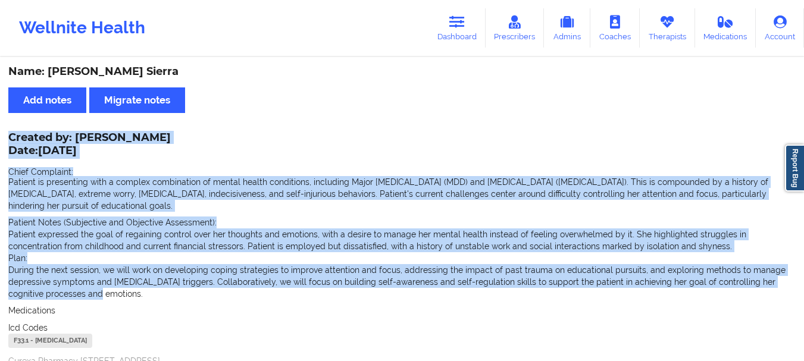
scroll to position [342, 0]
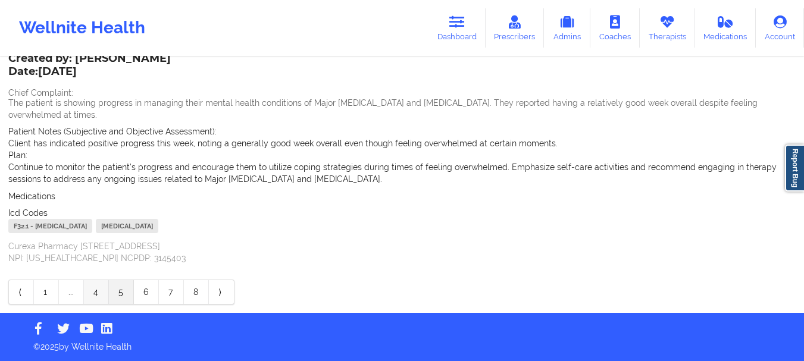
click at [90, 293] on link "4" at bounding box center [96, 292] width 25 height 24
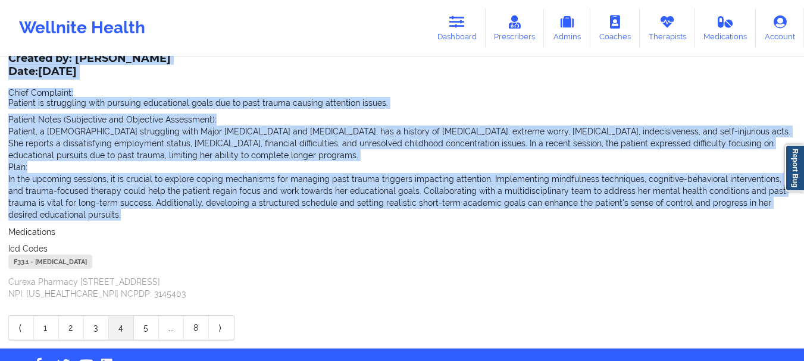
drag, startPoint x: 49, startPoint y: 214, endPoint x: 8, endPoint y: 77, distance: 143.5
click at [8, 77] on div "Name: [PERSON_NAME] Sierra Add notes Migrate notes Created by: [PERSON_NAME] Da…" at bounding box center [402, 33] width 804 height 632
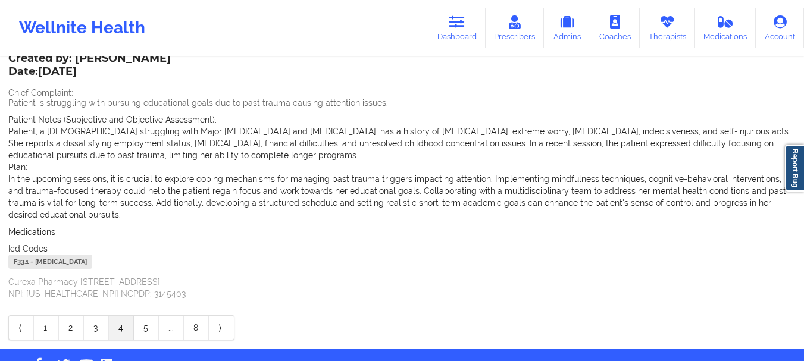
click at [4, 76] on div "Name: [PERSON_NAME] Sierra Add notes Migrate notes Created by: [PERSON_NAME] Da…" at bounding box center [402, 33] width 804 height 632
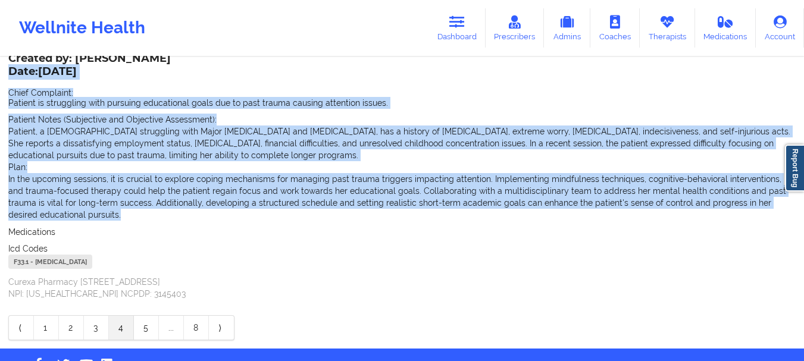
drag, startPoint x: 42, startPoint y: 215, endPoint x: 10, endPoint y: 71, distance: 147.5
click at [10, 71] on div "Created by: [PERSON_NAME] Date: [DATE] Chief Complaint: Patient is struggling w…" at bounding box center [402, 177] width 788 height 245
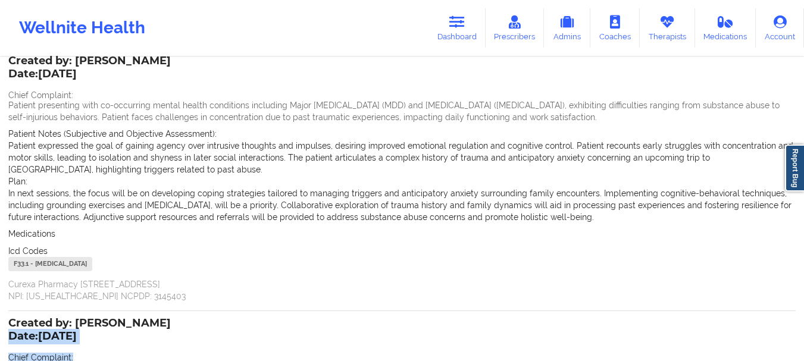
scroll to position [45, 0]
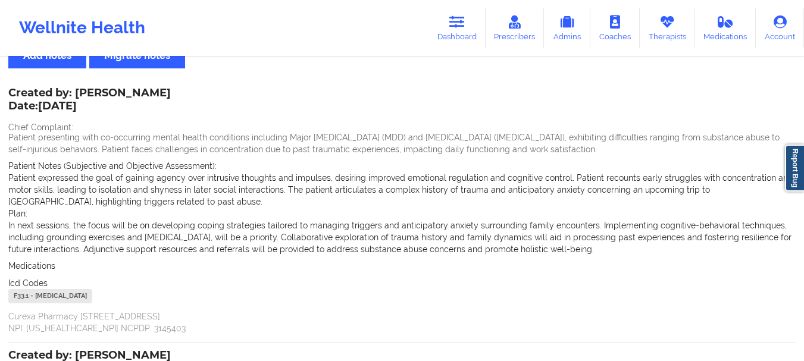
drag, startPoint x: 588, startPoint y: 252, endPoint x: 11, endPoint y: 108, distance: 594.7
click at [11, 108] on div "Created by: [PERSON_NAME] Date: [DATE] Chief Complaint: Patient presenting with…" at bounding box center [402, 211] width 788 height 245
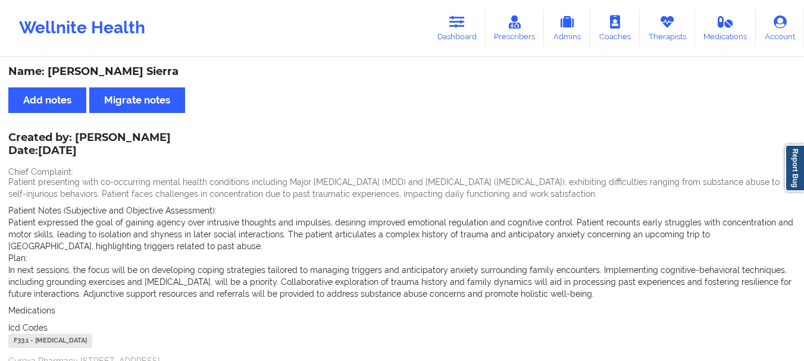
scroll to position [374, 0]
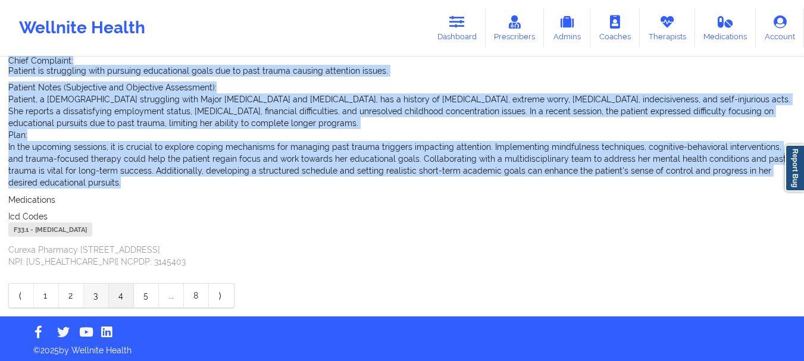
click at [91, 293] on link "3" at bounding box center [96, 296] width 25 height 24
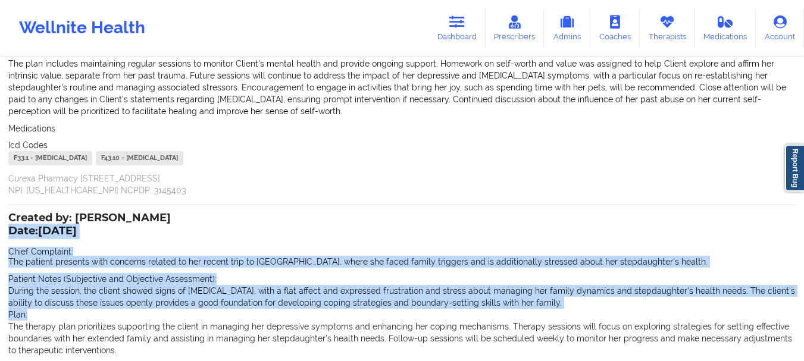
scroll to position [545, 0]
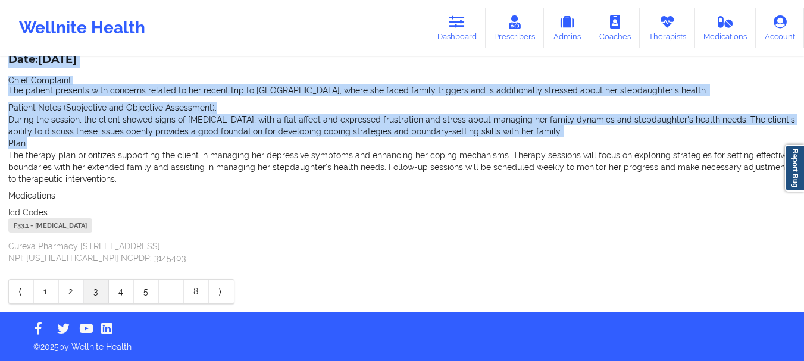
drag, startPoint x: 91, startPoint y: 293, endPoint x: 101, endPoint y: 294, distance: 10.1
click at [101, 294] on link "3" at bounding box center [96, 292] width 25 height 24
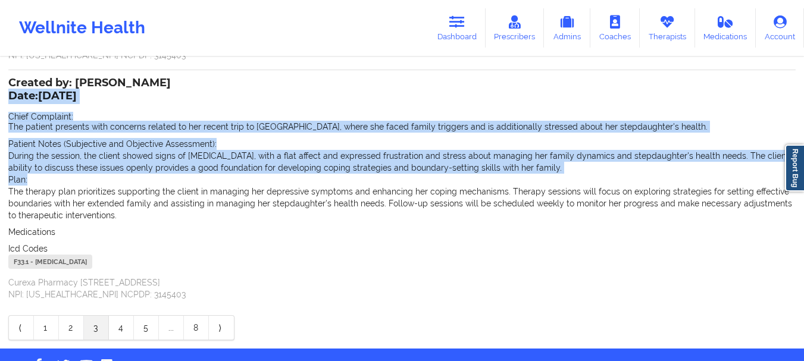
scroll to position [504, 0]
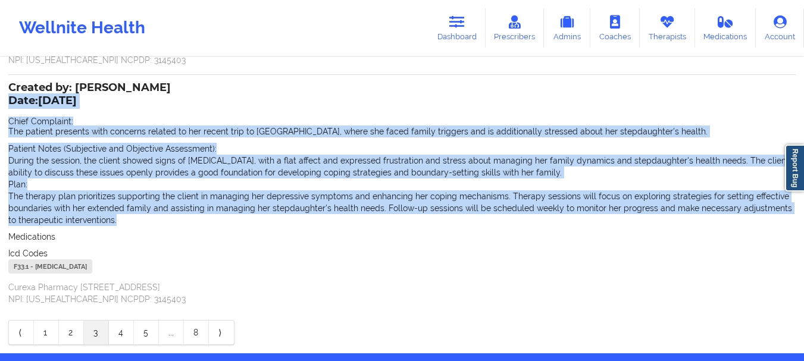
drag, startPoint x: 109, startPoint y: 220, endPoint x: 9, endPoint y: 107, distance: 151.0
click at [9, 107] on div "Created by: [PERSON_NAME] Date: [DATE] Chief Complaint: The patient presents wi…" at bounding box center [402, 193] width 788 height 221
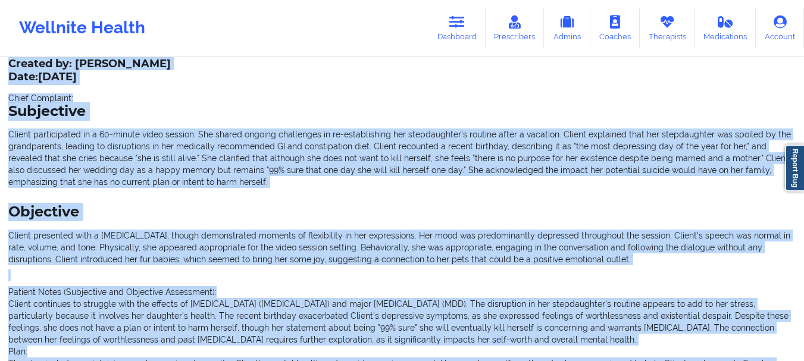
scroll to position [0, 0]
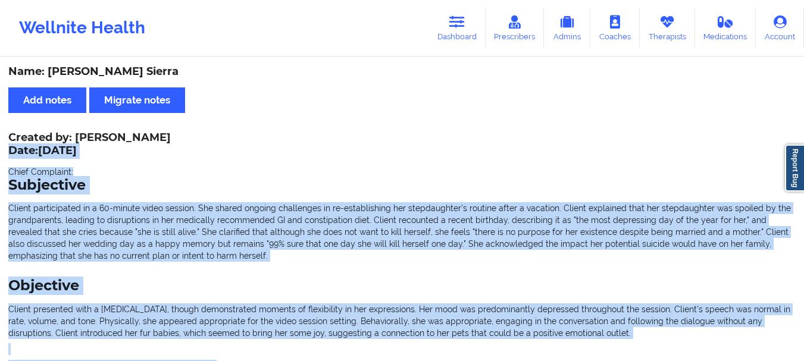
drag, startPoint x: 156, startPoint y: 280, endPoint x: 8, endPoint y: 152, distance: 195.4
click at [8, 152] on div "Created by: [PERSON_NAME] Date: [DATE] Chief Complaint: Subjective Client parti…" at bounding box center [402, 352] width 788 height 437
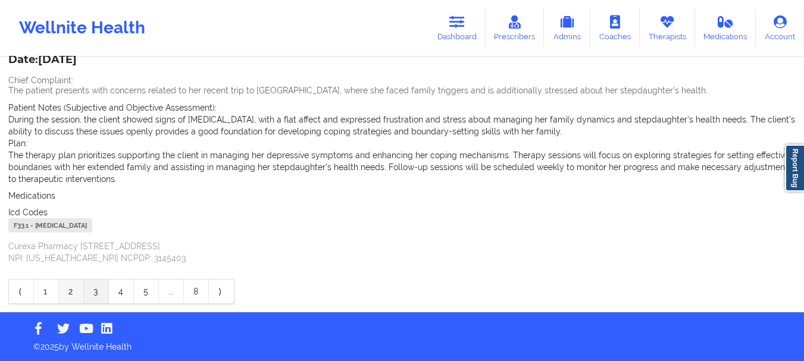
click at [77, 291] on link "2" at bounding box center [71, 292] width 25 height 24
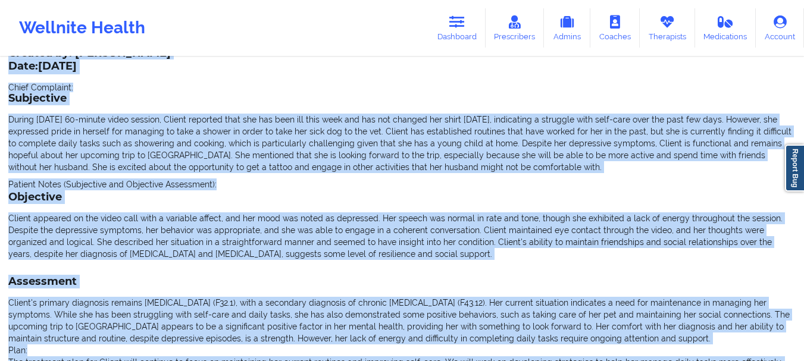
scroll to position [667, 0]
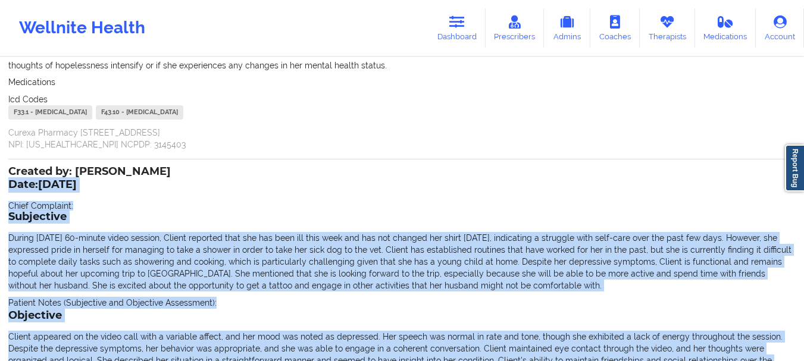
drag, startPoint x: 516, startPoint y: 181, endPoint x: 12, endPoint y: 187, distance: 503.8
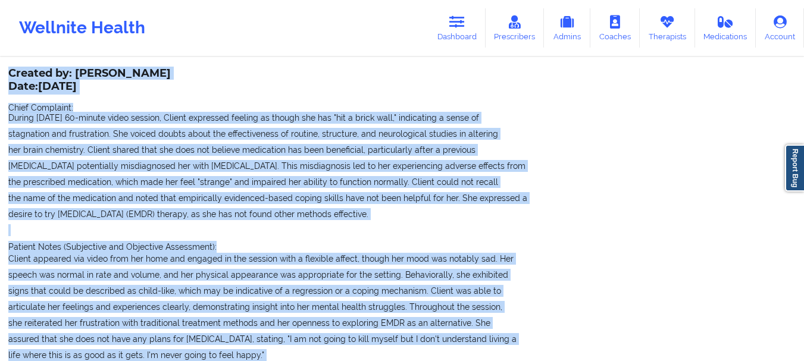
scroll to position [0, 0]
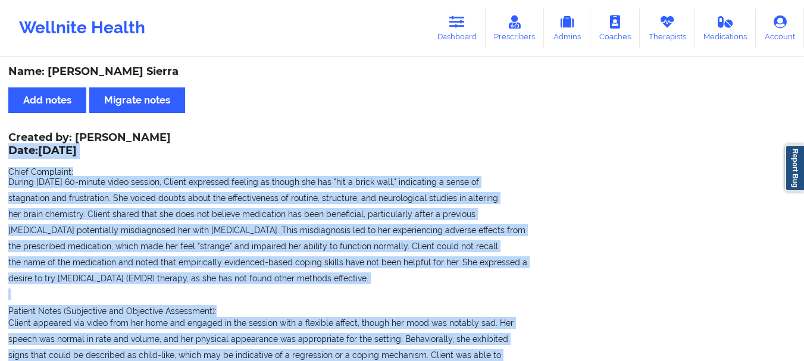
drag, startPoint x: 391, startPoint y: 219, endPoint x: 8, endPoint y: 152, distance: 388.7
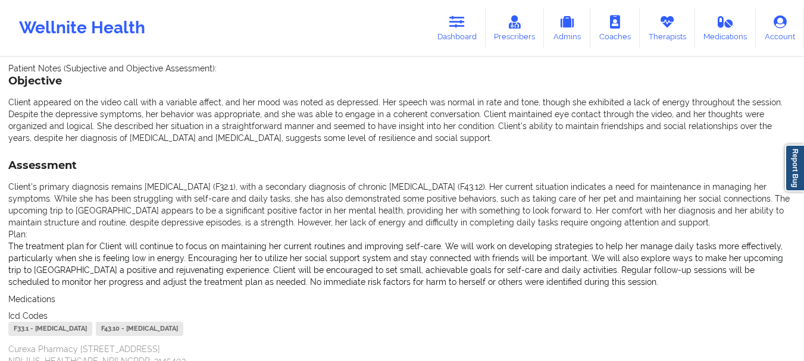
scroll to position [950, 0]
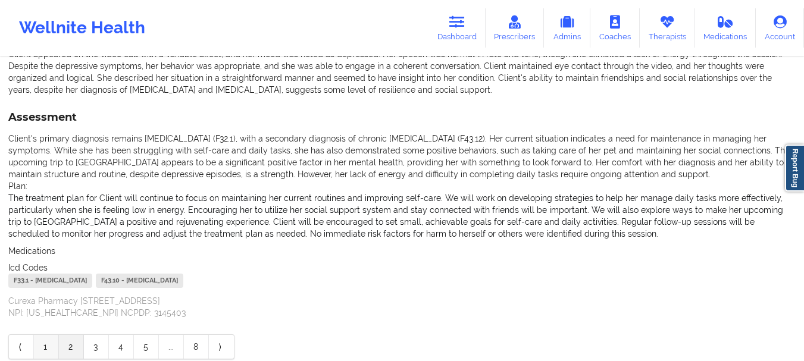
click at [43, 346] on link "1" at bounding box center [46, 347] width 25 height 24
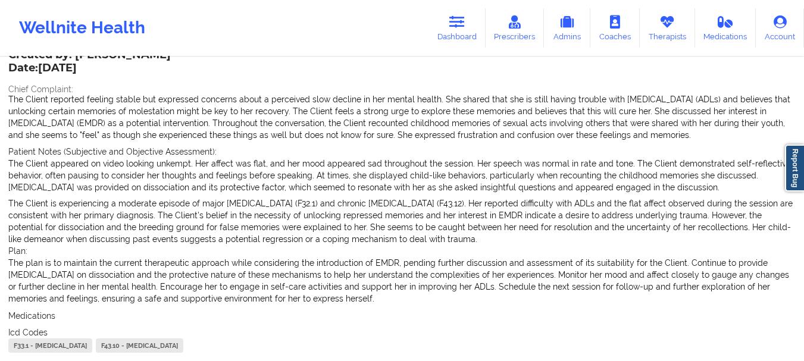
scroll to position [482, 0]
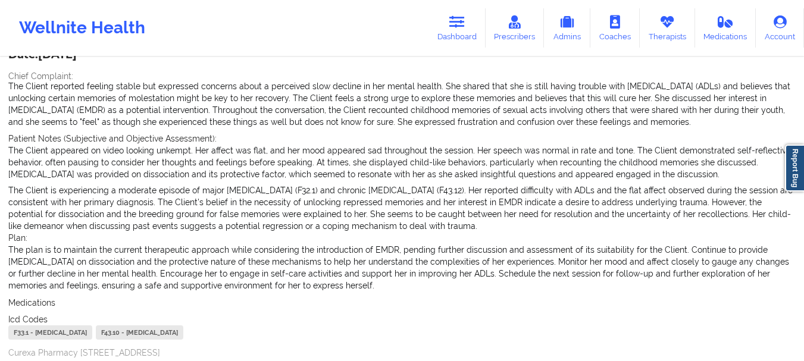
drag, startPoint x: 335, startPoint y: 286, endPoint x: 9, endPoint y: 59, distance: 397.4
click at [9, 59] on div "Created by: [PERSON_NAME] Date: [DATE] Chief Complaint: The Client reported fee…" at bounding box center [402, 204] width 788 height 333
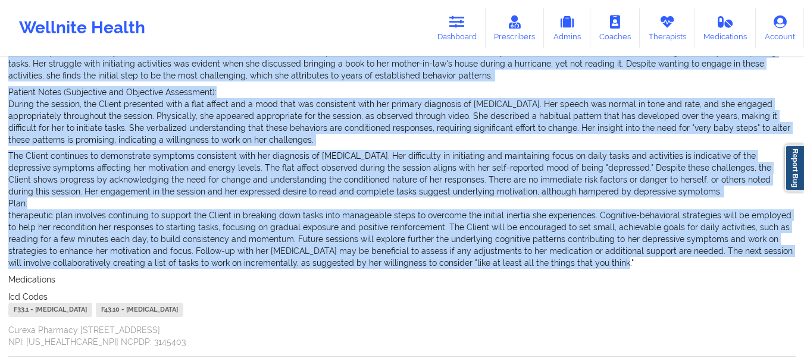
scroll to position [0, 0]
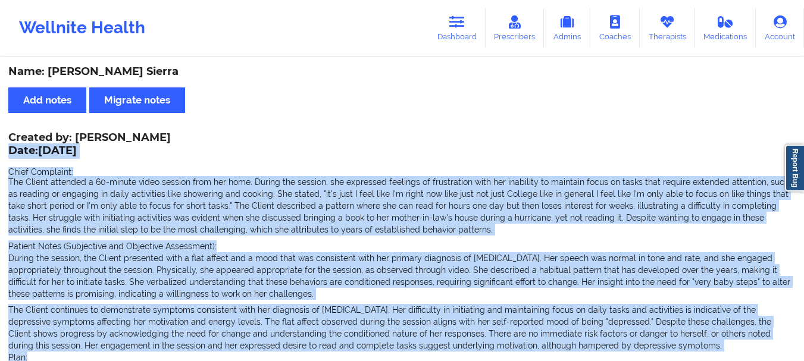
drag, startPoint x: 581, startPoint y: 261, endPoint x: 9, endPoint y: 151, distance: 582.1
click at [9, 151] on div "Created by: [PERSON_NAME] Date: [DATE] Chief Complaint: The Client attended a 6…" at bounding box center [402, 318] width 788 height 369
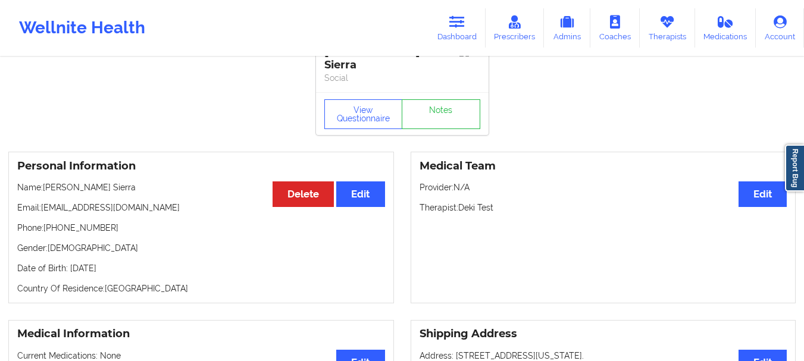
scroll to position [26, 0]
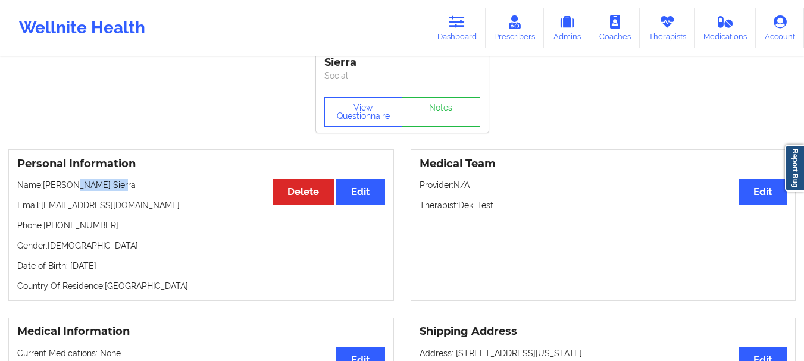
drag, startPoint x: 112, startPoint y: 188, endPoint x: 76, endPoint y: 188, distance: 36.3
click at [76, 188] on p "Name: [PERSON_NAME] Sierra" at bounding box center [201, 185] width 368 height 12
drag, startPoint x: 141, startPoint y: 182, endPoint x: 117, endPoint y: 186, distance: 23.5
click at [117, 186] on p "Name: [PERSON_NAME] Sierra" at bounding box center [201, 185] width 368 height 12
drag, startPoint x: 89, startPoint y: 177, endPoint x: 43, endPoint y: 182, distance: 46.2
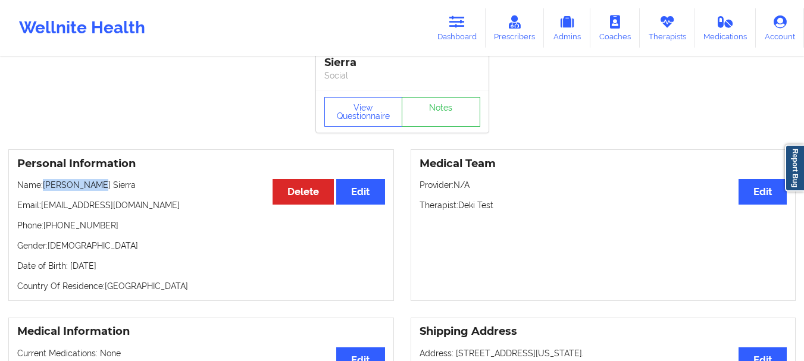
click at [43, 182] on div "Personal Information Edit Delete Name: [PERSON_NAME] Sierra Email: [EMAIL_ADDRE…" at bounding box center [201, 225] width 386 height 152
click at [43, 183] on p "Name: [PERSON_NAME] Sierra" at bounding box center [201, 185] width 368 height 12
drag, startPoint x: 43, startPoint y: 183, endPoint x: 140, endPoint y: 182, distance: 96.5
click at [140, 182] on p "Name: [PERSON_NAME] Sierra" at bounding box center [201, 185] width 368 height 12
drag, startPoint x: 151, startPoint y: 205, endPoint x: 42, endPoint y: 207, distance: 109.0
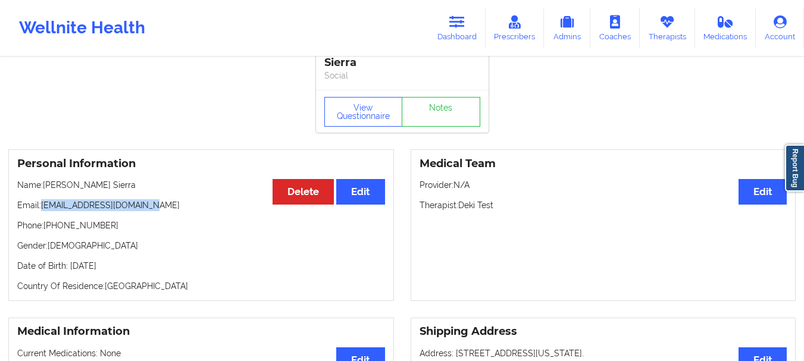
click at [42, 207] on p "Email: [EMAIL_ADDRESS][DOMAIN_NAME]" at bounding box center [201, 205] width 368 height 12
click at [475, 23] on link "Dashboard" at bounding box center [457, 27] width 57 height 39
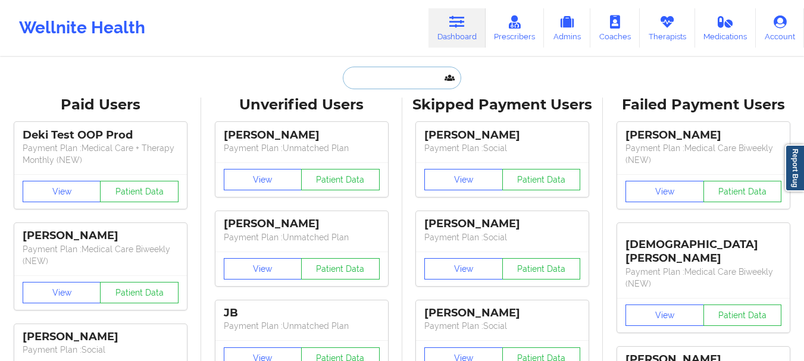
click at [419, 76] on input "text" at bounding box center [402, 78] width 118 height 23
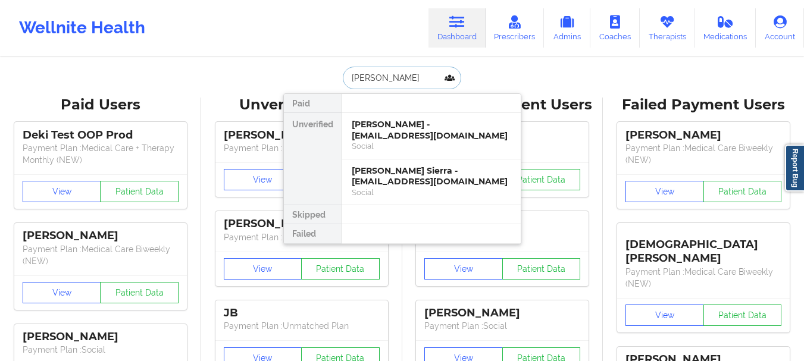
type input "[PERSON_NAME]"
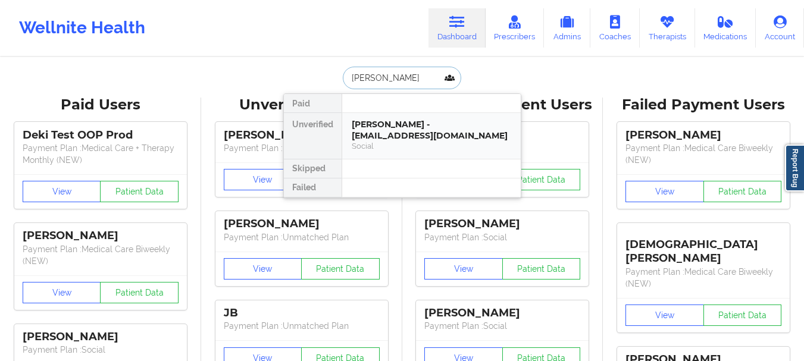
click at [398, 132] on div "[PERSON_NAME] - [EMAIL_ADDRESS][DOMAIN_NAME]" at bounding box center [432, 130] width 160 height 22
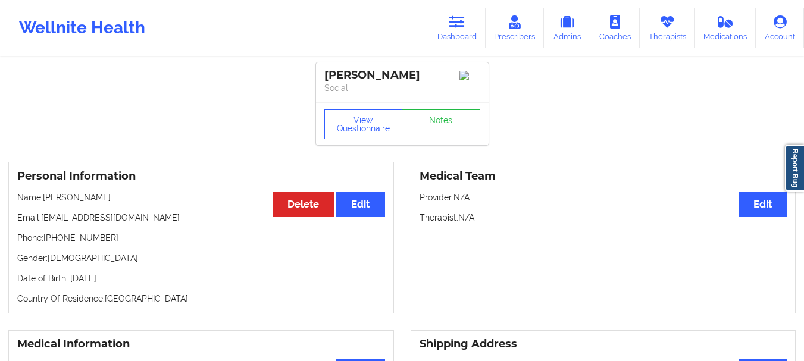
click at [775, 223] on p "Therapist: N/A" at bounding box center [604, 218] width 368 height 12
click at [763, 211] on button "Edit" at bounding box center [763, 205] width 48 height 26
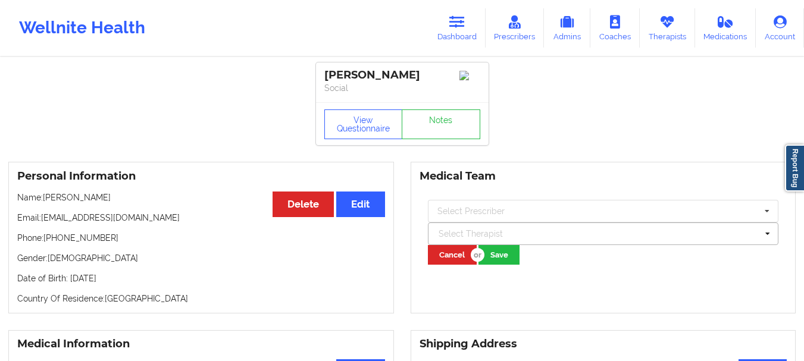
click at [455, 235] on div at bounding box center [598, 234] width 319 height 14
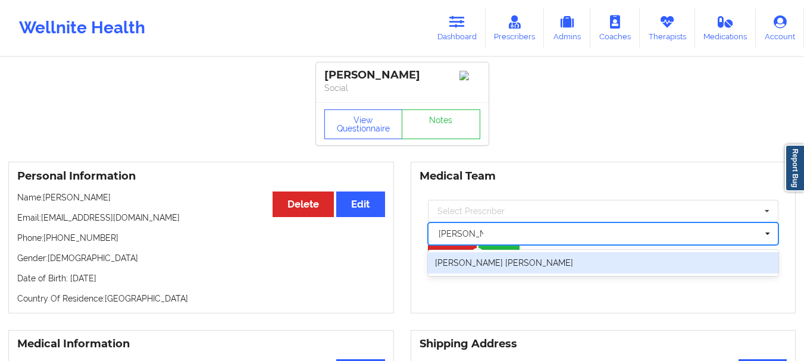
click at [505, 274] on div "[PERSON_NAME] [PERSON_NAME]" at bounding box center [603, 262] width 351 height 21
type input "[PERSON_NAME]"
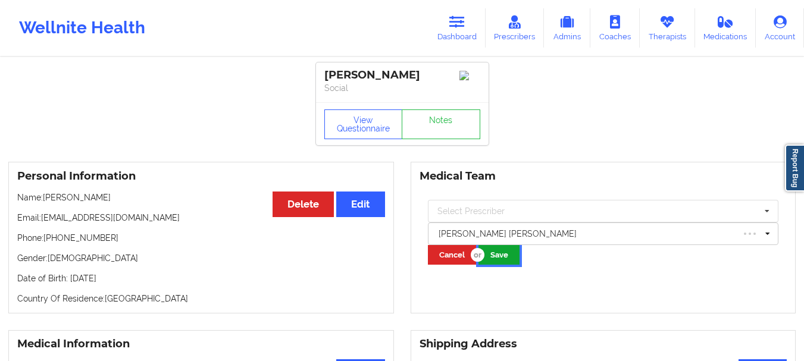
click at [491, 257] on button "Save" at bounding box center [499, 255] width 41 height 20
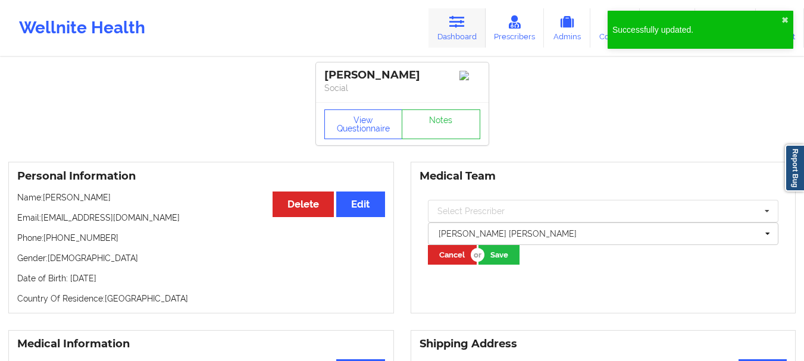
click at [464, 24] on icon at bounding box center [457, 21] width 15 height 13
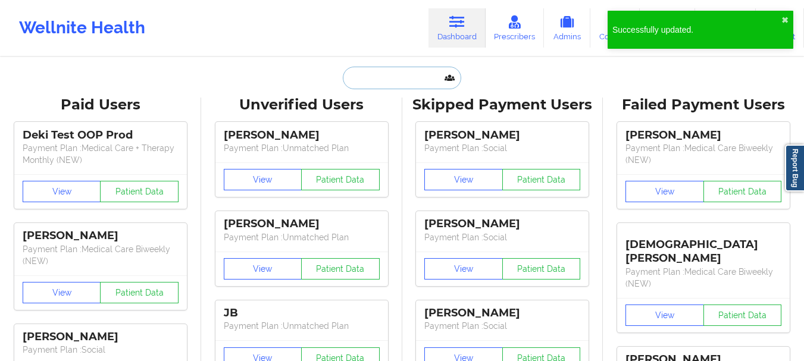
click at [377, 79] on input "text" at bounding box center [402, 78] width 118 height 23
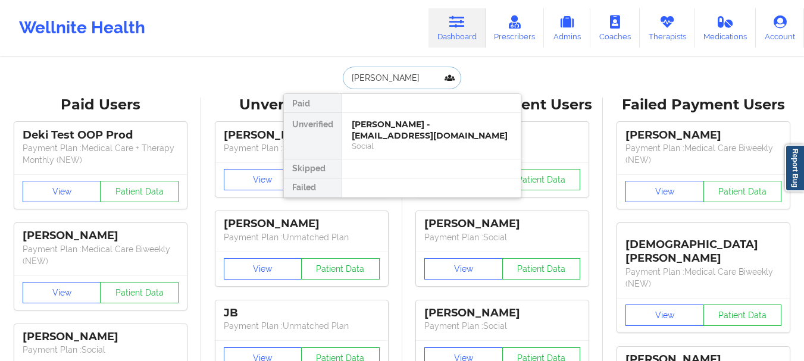
type input "[PERSON_NAME]"
click at [380, 142] on div "Social" at bounding box center [432, 146] width 160 height 10
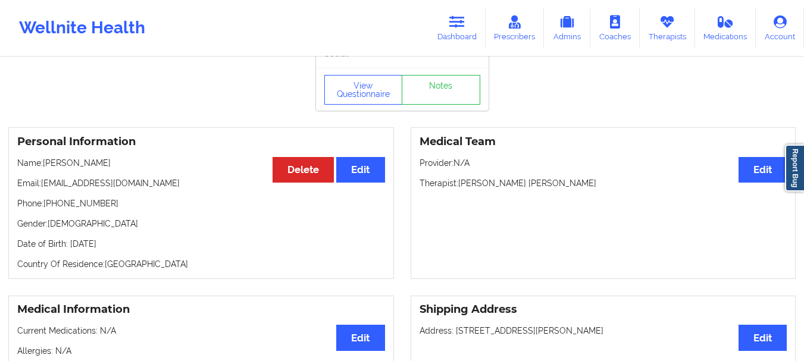
scroll to position [37, 0]
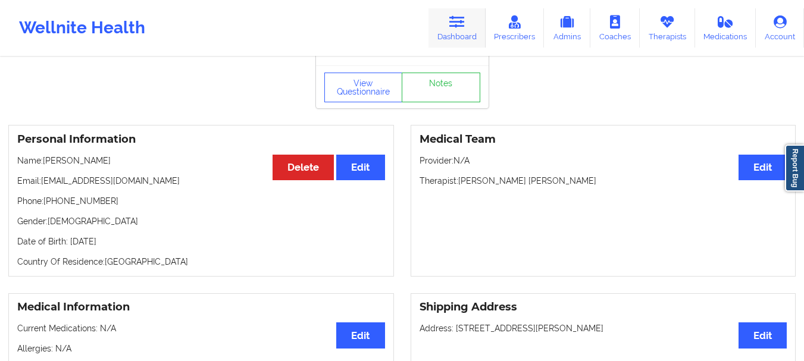
click at [470, 32] on link "Dashboard" at bounding box center [457, 27] width 57 height 39
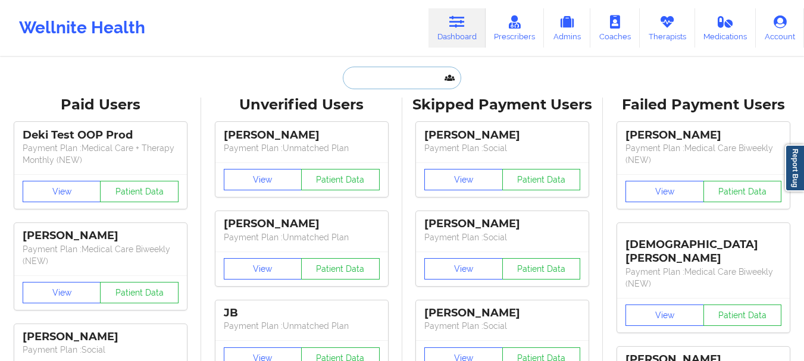
click at [394, 81] on input "text" at bounding box center [402, 78] width 118 height 23
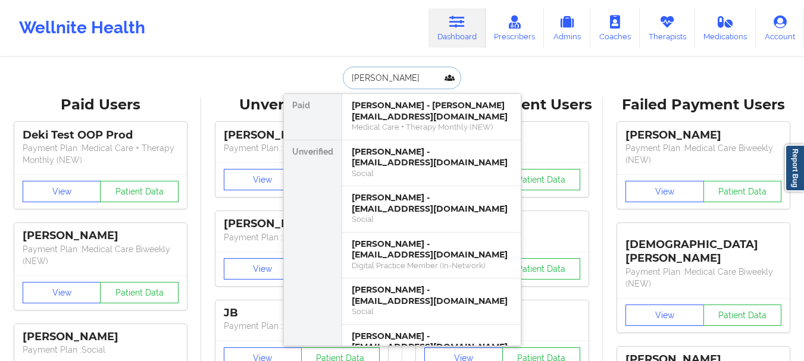
type input "[PERSON_NAME]"
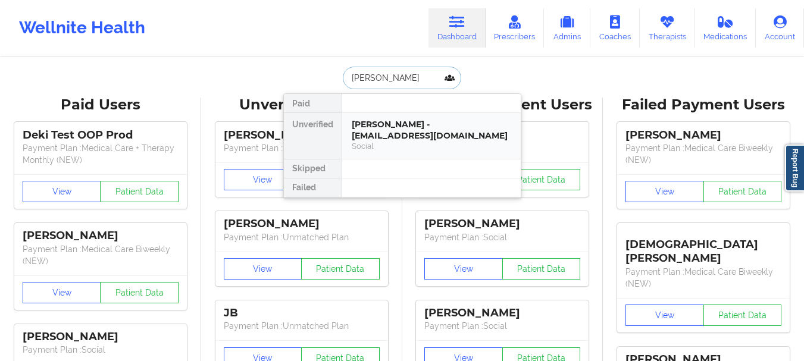
click at [394, 114] on div "[PERSON_NAME] - [EMAIL_ADDRESS][DOMAIN_NAME] Social" at bounding box center [431, 136] width 179 height 46
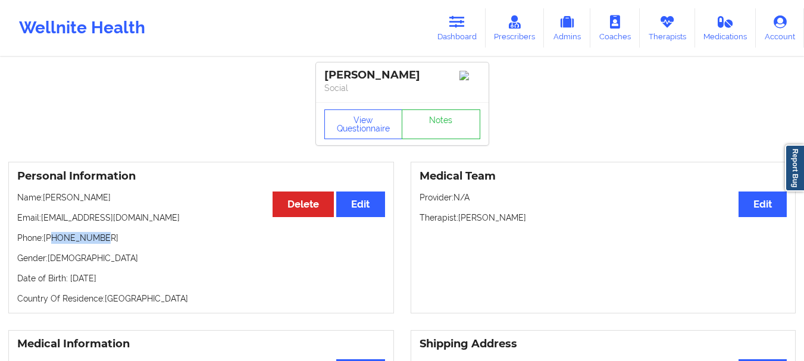
drag, startPoint x: 102, startPoint y: 242, endPoint x: 53, endPoint y: 247, distance: 49.6
click at [53, 244] on p "Phone: [PHONE_NUMBER]" at bounding box center [201, 238] width 368 height 12
click at [474, 139] on link "Notes" at bounding box center [441, 125] width 79 height 30
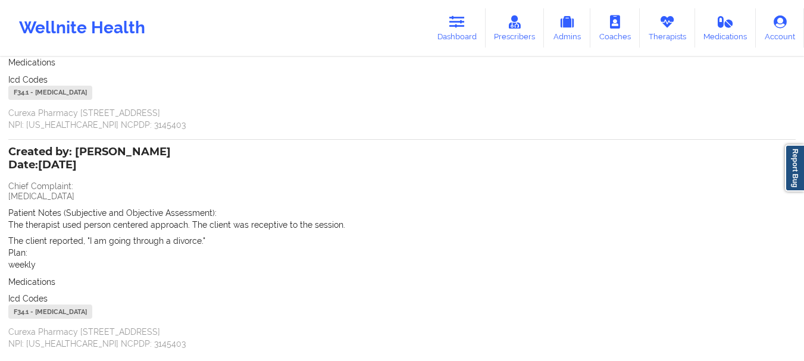
scroll to position [102, 0]
